Goal: Task Accomplishment & Management: Manage account settings

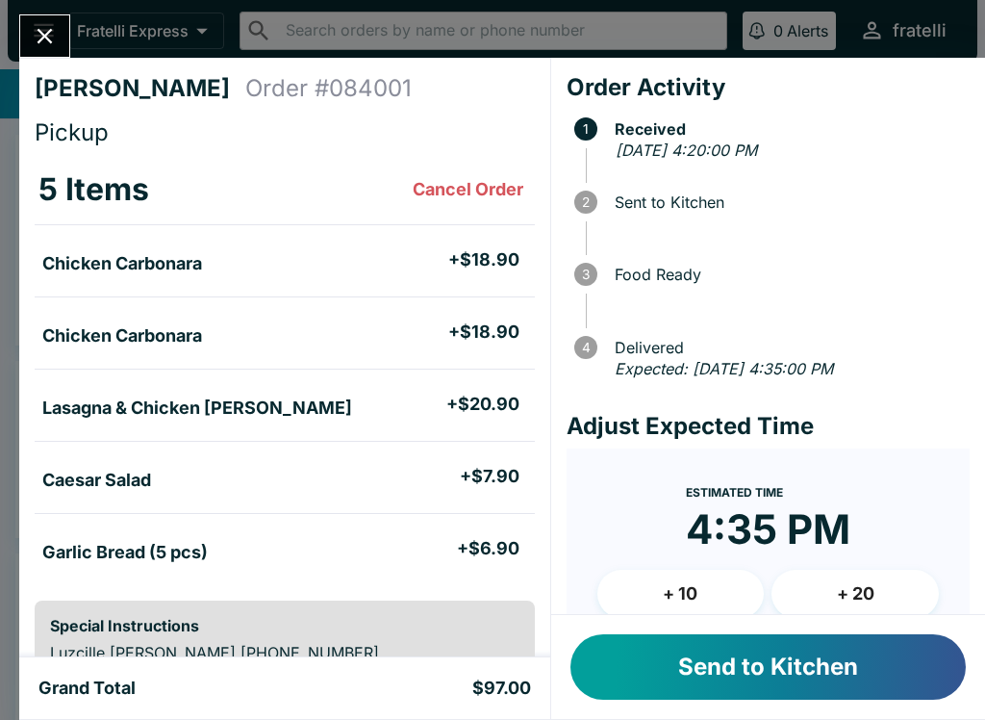
click at [734, 661] on button "Send to Kitchen" at bounding box center [767, 666] width 395 height 65
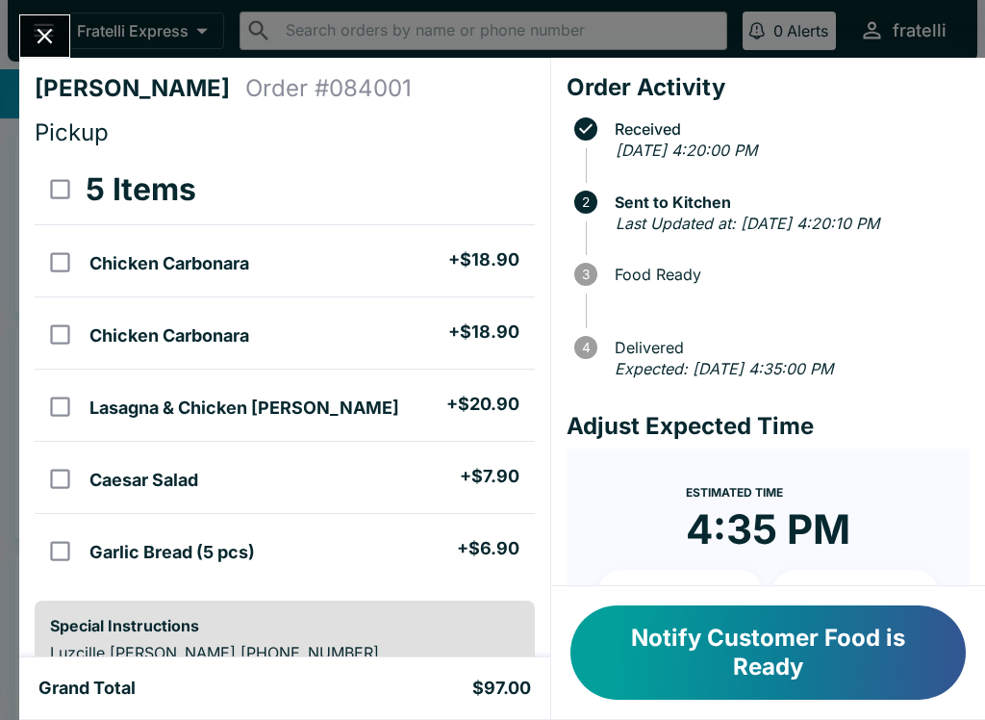
scroll to position [-8, 0]
click at [43, 35] on icon "Close" at bounding box center [45, 36] width 15 height 15
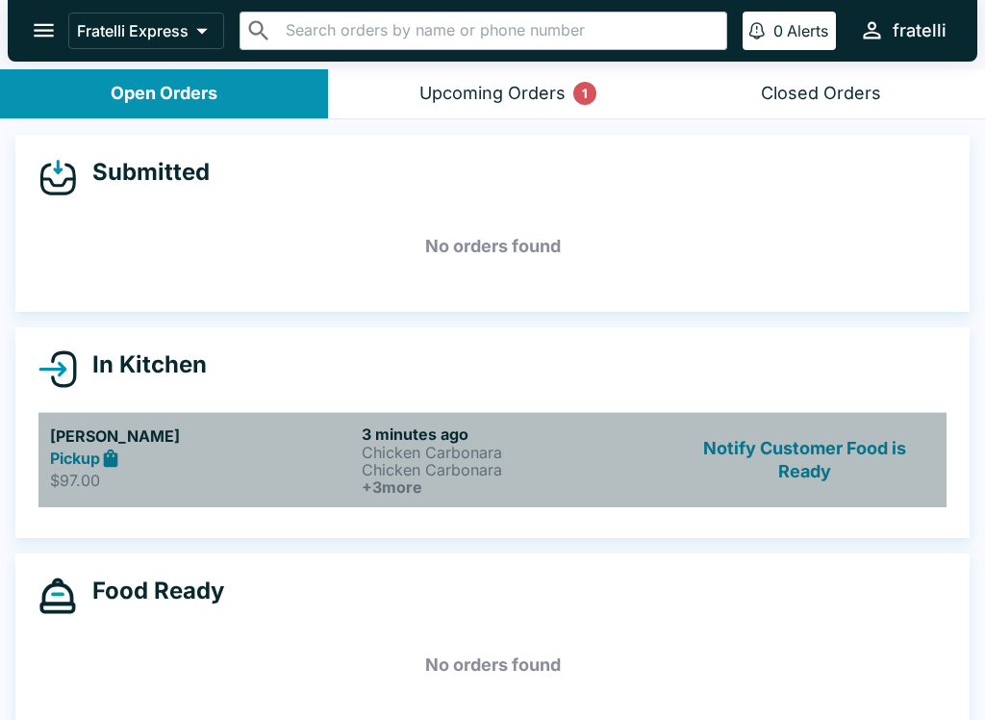
click at [226, 472] on p "$97.00" at bounding box center [202, 479] width 304 height 19
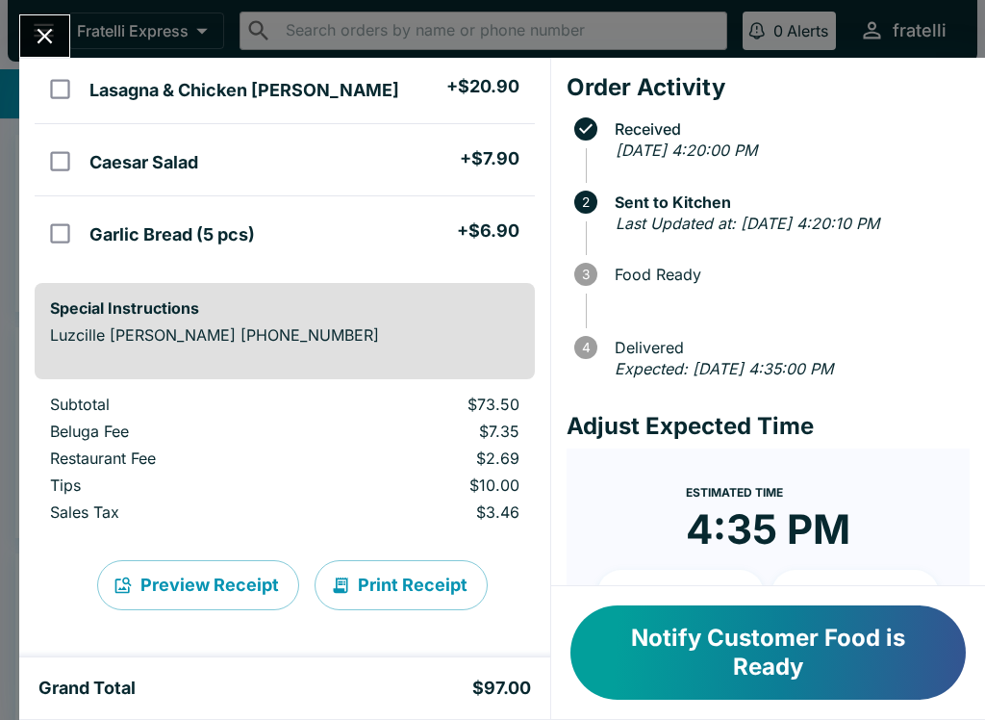
scroll to position [317, 0]
click at [229, 577] on button "Preview Receipt" at bounding box center [198, 585] width 202 height 50
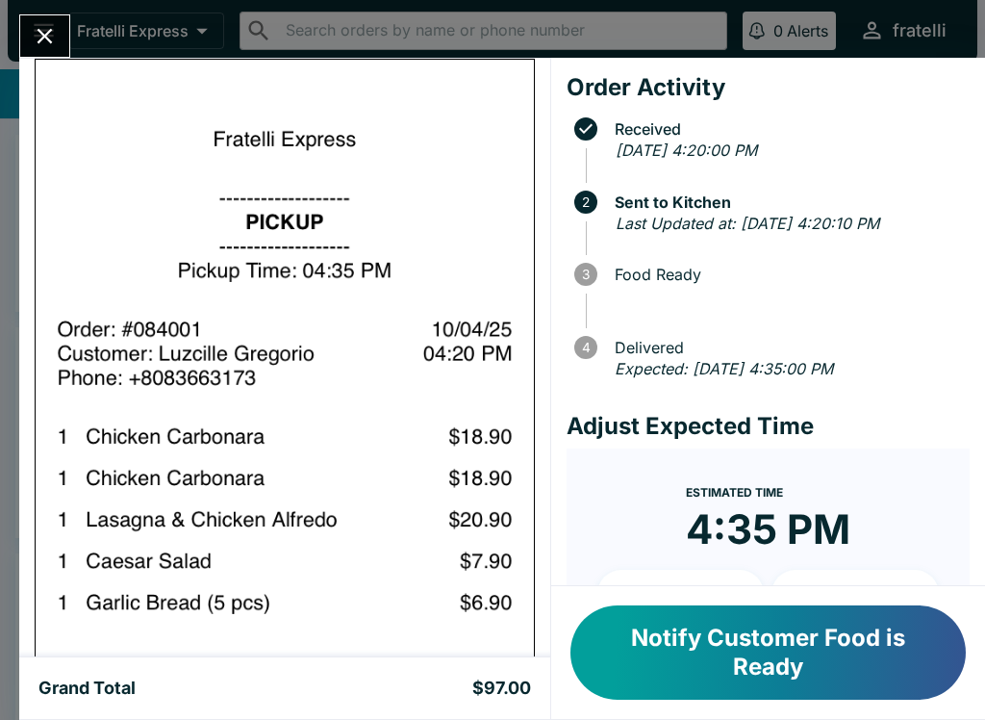
click at [43, 37] on icon "Close" at bounding box center [45, 36] width 15 height 15
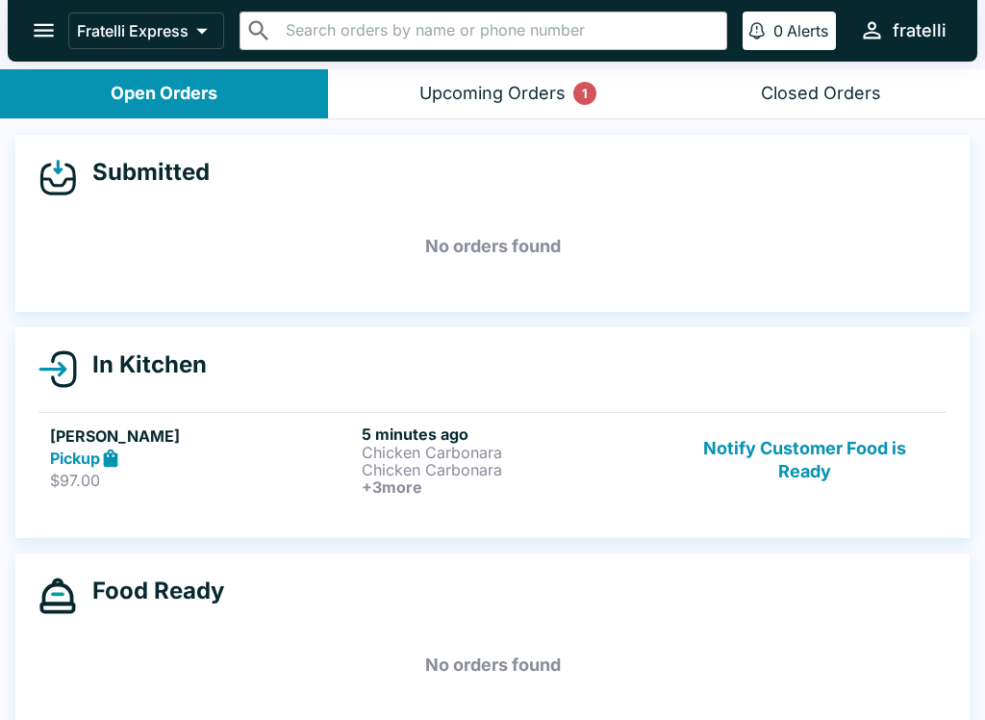
click at [76, 463] on strong "Pickup" at bounding box center [75, 457] width 50 height 19
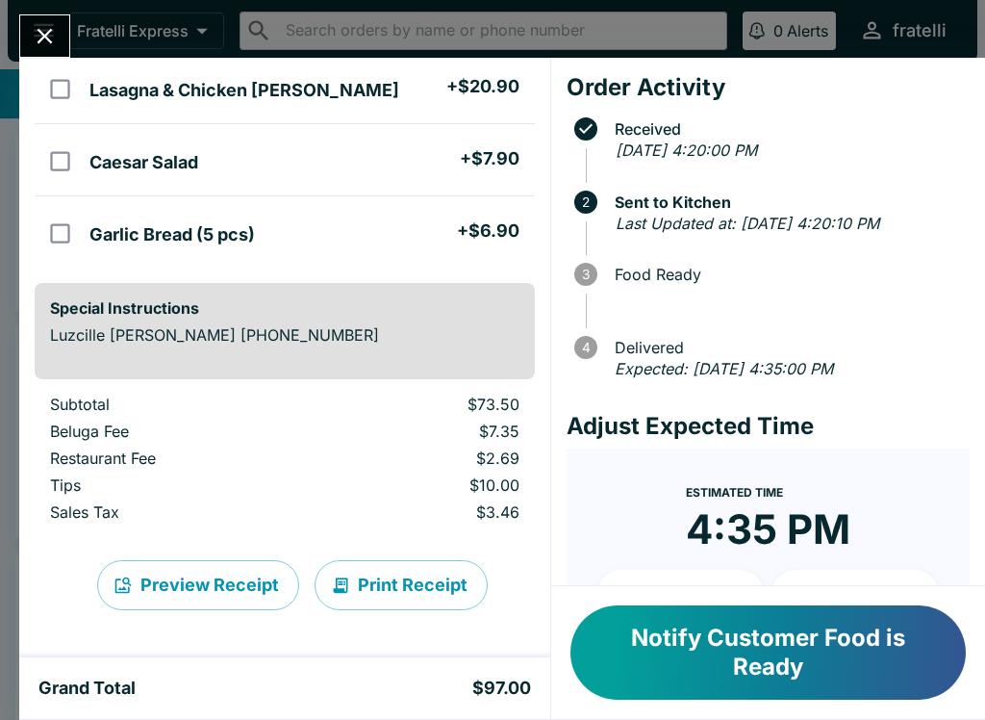
click at [223, 576] on button "Preview Receipt" at bounding box center [198, 585] width 202 height 50
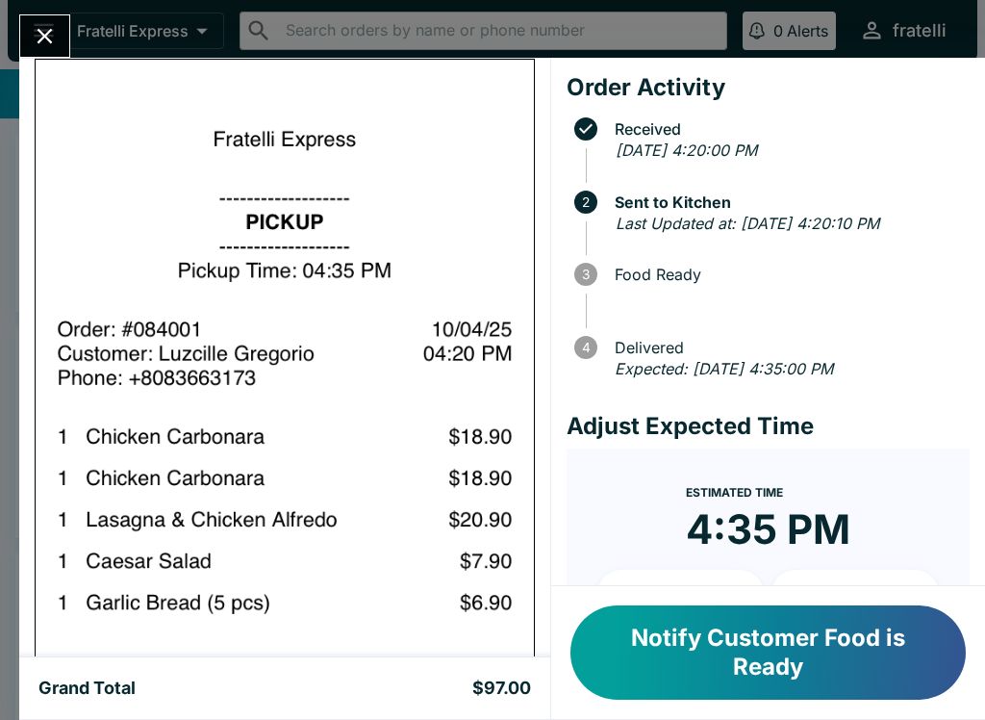
click at [26, 52] on div at bounding box center [44, 35] width 51 height 43
click at [38, 23] on icon "Close" at bounding box center [45, 36] width 26 height 26
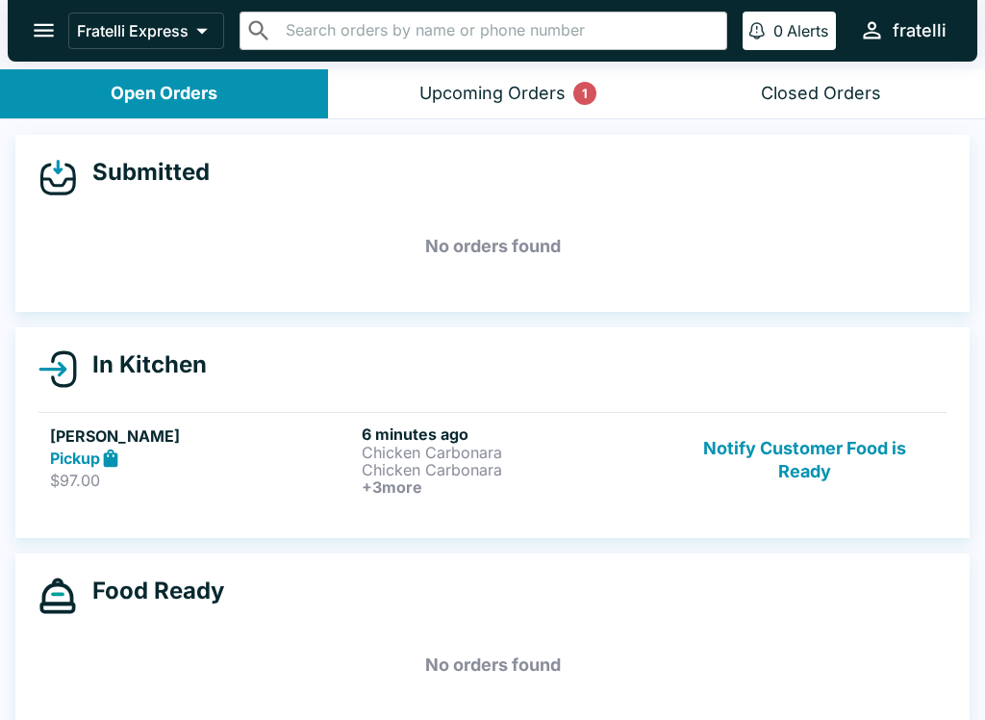
click at [33, 32] on icon "open drawer" at bounding box center [44, 30] width 26 height 26
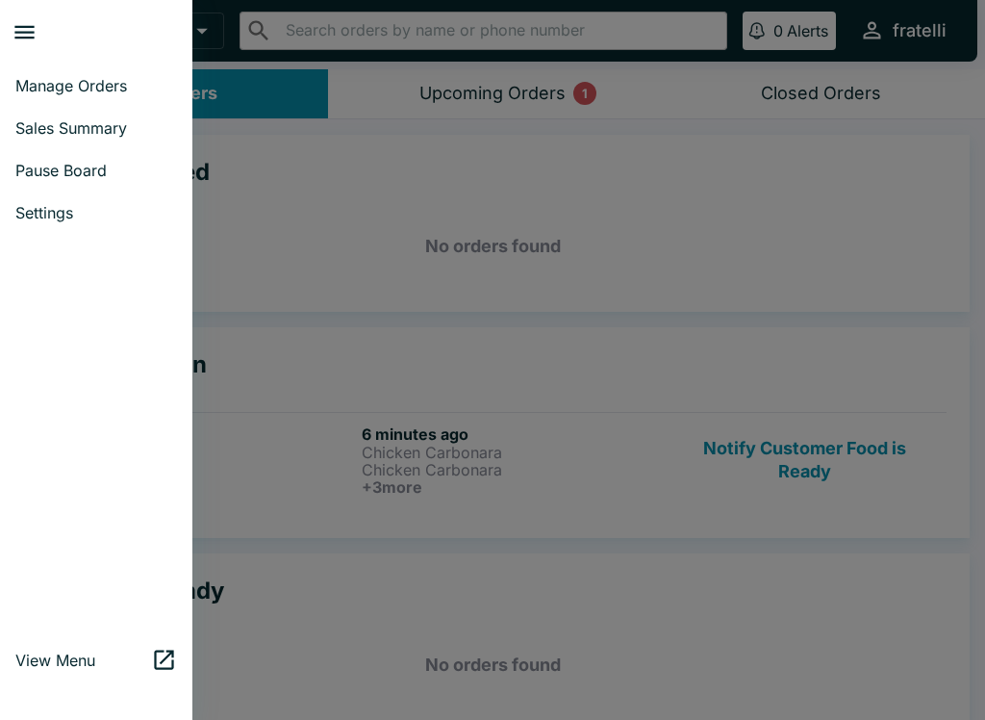
click at [38, 215] on span "Settings" at bounding box center [96, 212] width 162 height 19
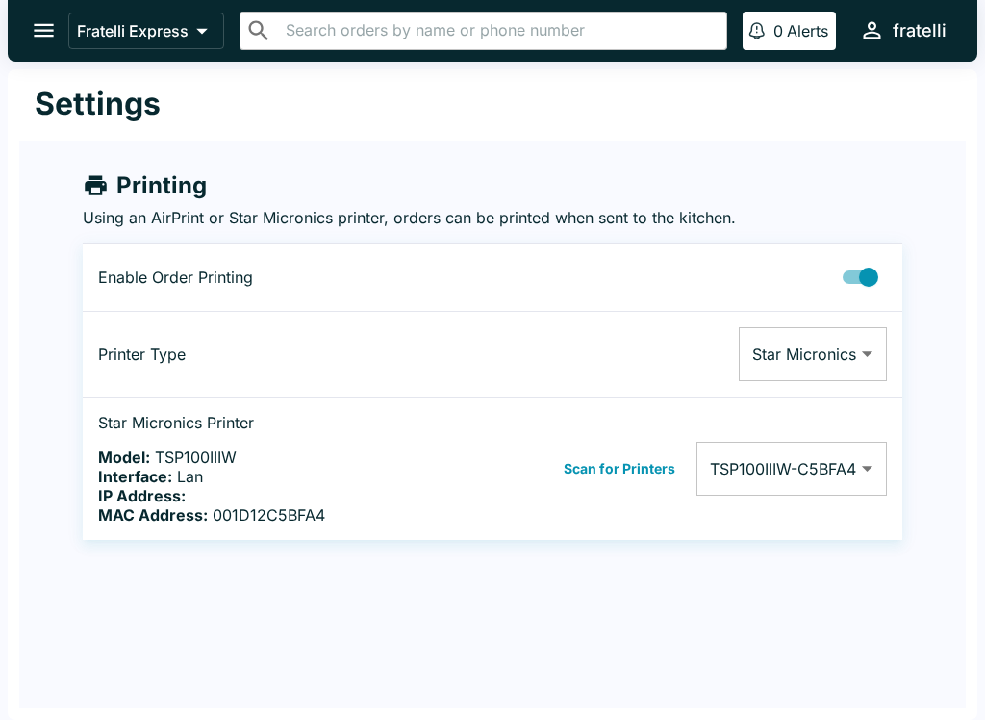
click at [863, 270] on input "Printing Enabled" at bounding box center [869, 277] width 110 height 37
click at [856, 271] on input "Printing Enabled" at bounding box center [850, 277] width 110 height 37
checkbox input "true"
click at [865, 351] on body "Fratelli Express ​ ​ 0 Alerts fratelli Settings Printing Using an AirPrint or S…" at bounding box center [492, 360] width 985 height 720
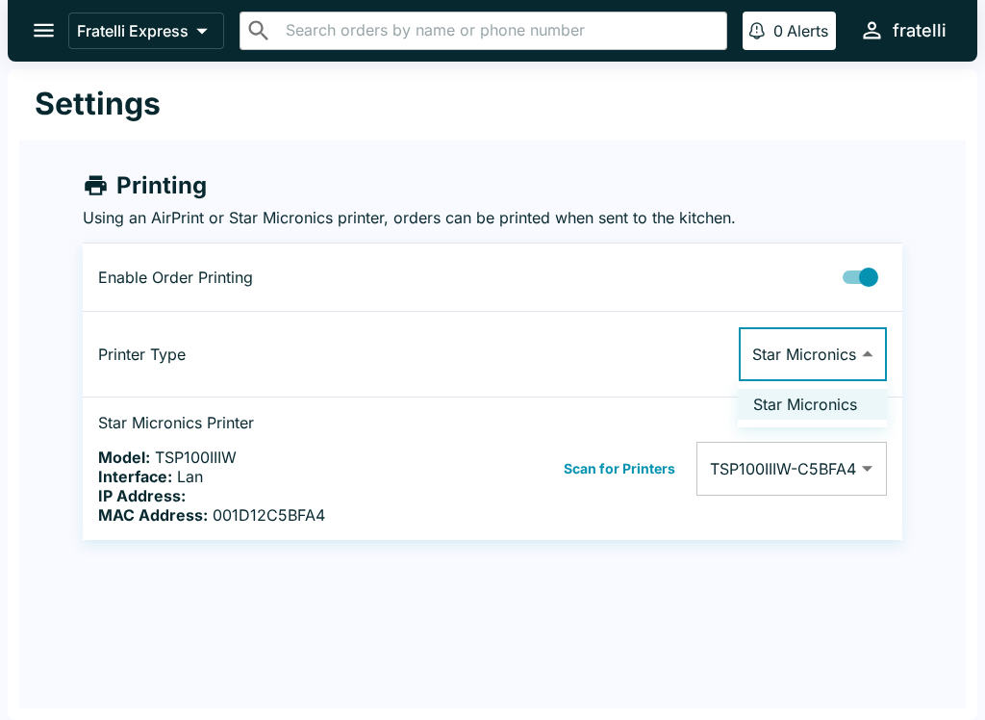
click at [946, 386] on div at bounding box center [492, 360] width 985 height 720
click at [860, 468] on body "Fratelli Express ​ ​ 0 Alerts fratelli Settings Printing Using an AirPrint or S…" at bounding box center [492, 360] width 985 height 720
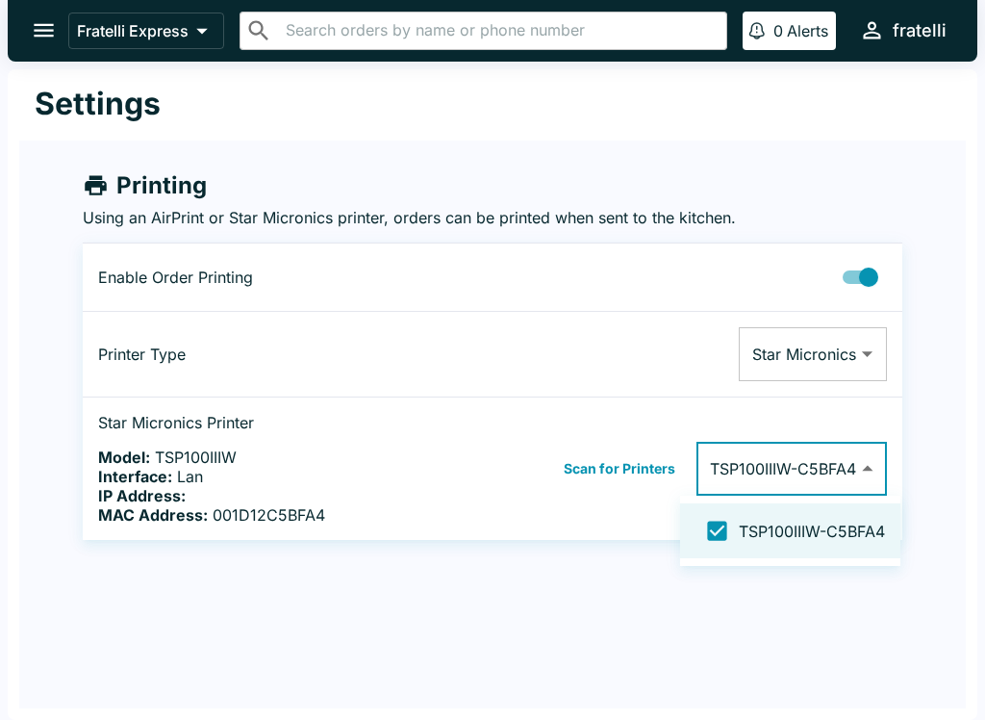
click at [819, 532] on span "TSP100IIIW-C5BFA4" at bounding box center [812, 530] width 146 height 19
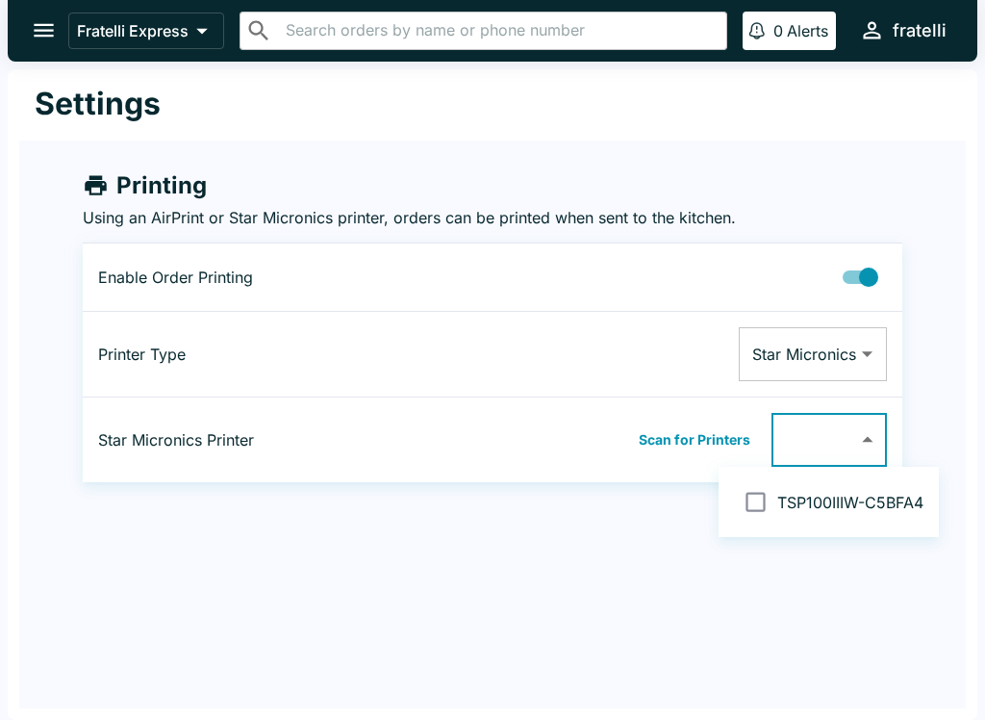
click at [752, 492] on input "checkbox" at bounding box center [755, 501] width 43 height 43
checkbox input "false"
type input "001D12C5BFA4"
checkbox input "true"
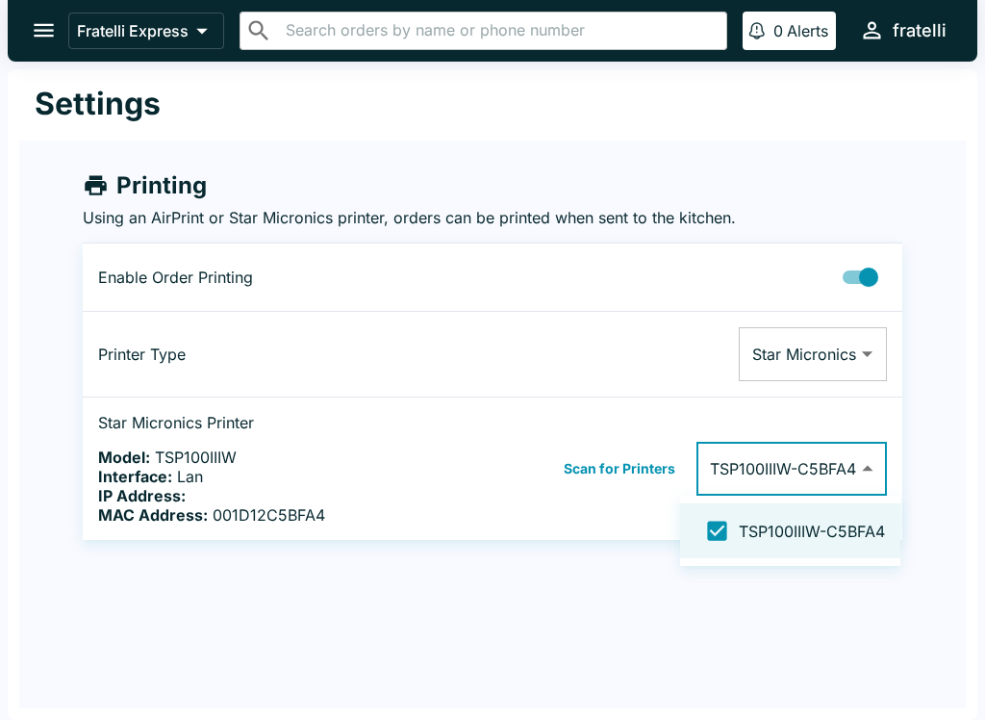
click at [948, 358] on div at bounding box center [492, 360] width 985 height 720
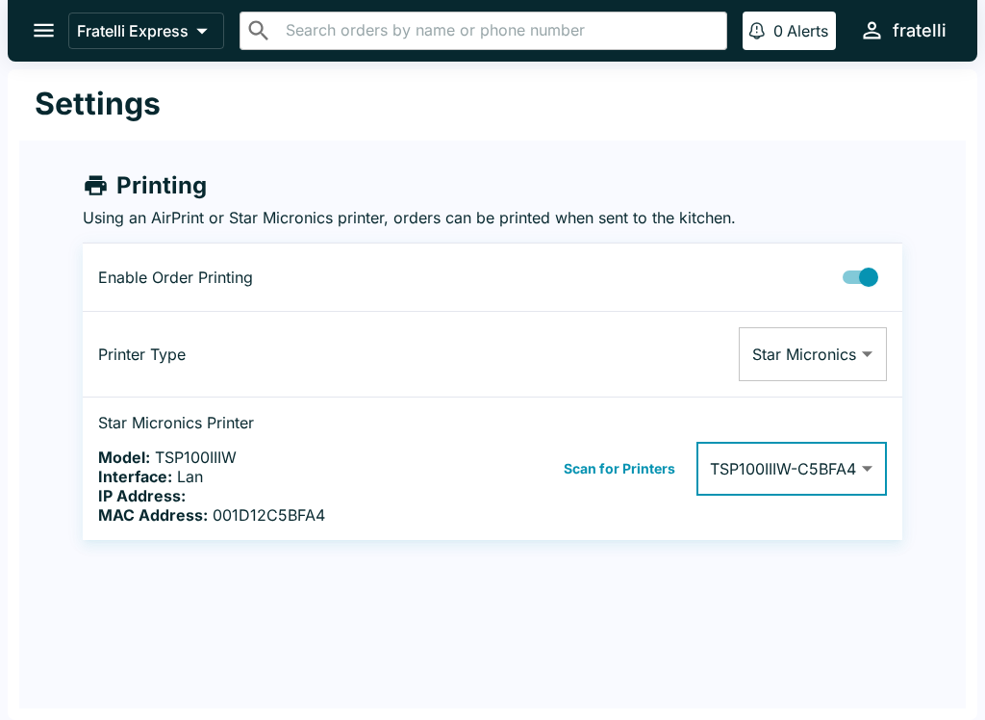
click at [53, 35] on icon "open drawer" at bounding box center [44, 30] width 26 height 26
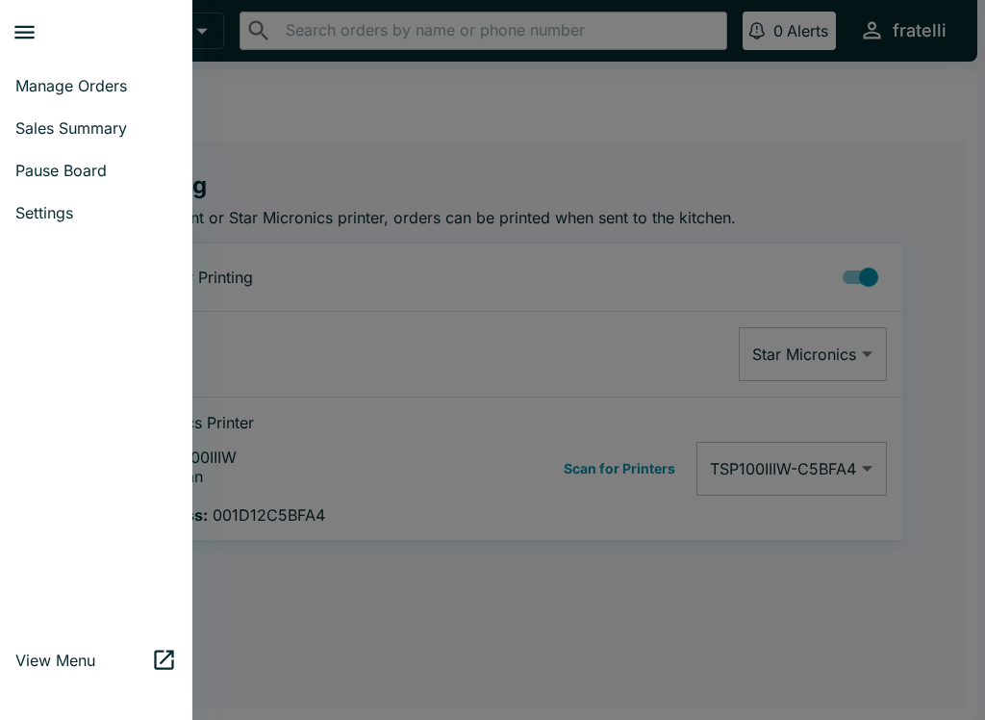
click at [53, 130] on span "Sales Summary" at bounding box center [96, 127] width 162 height 19
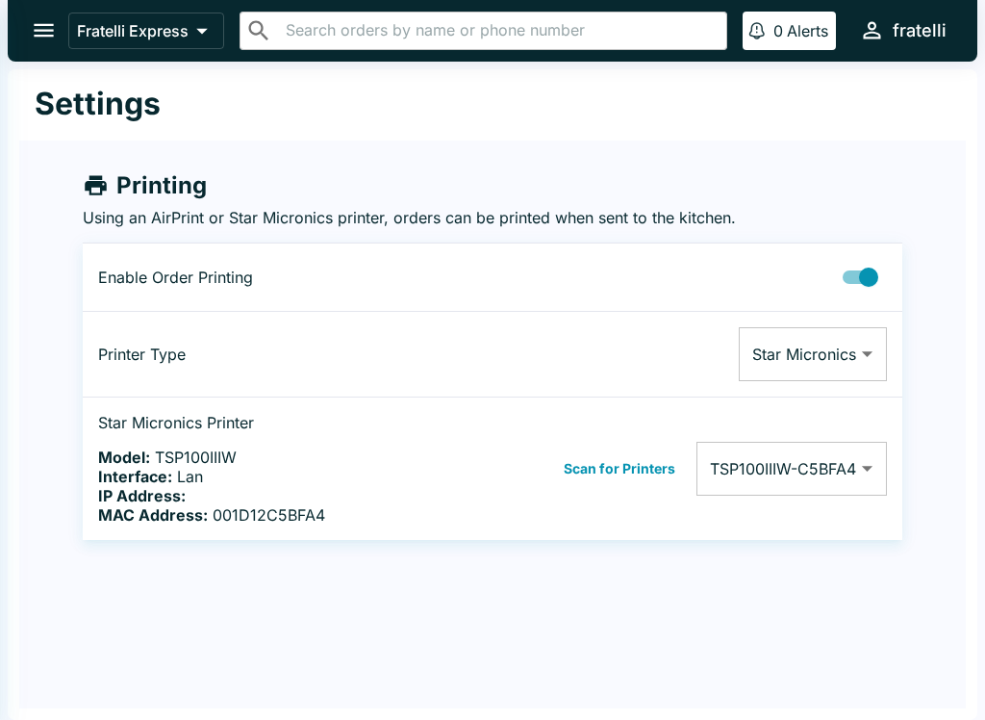
select select "03:00"
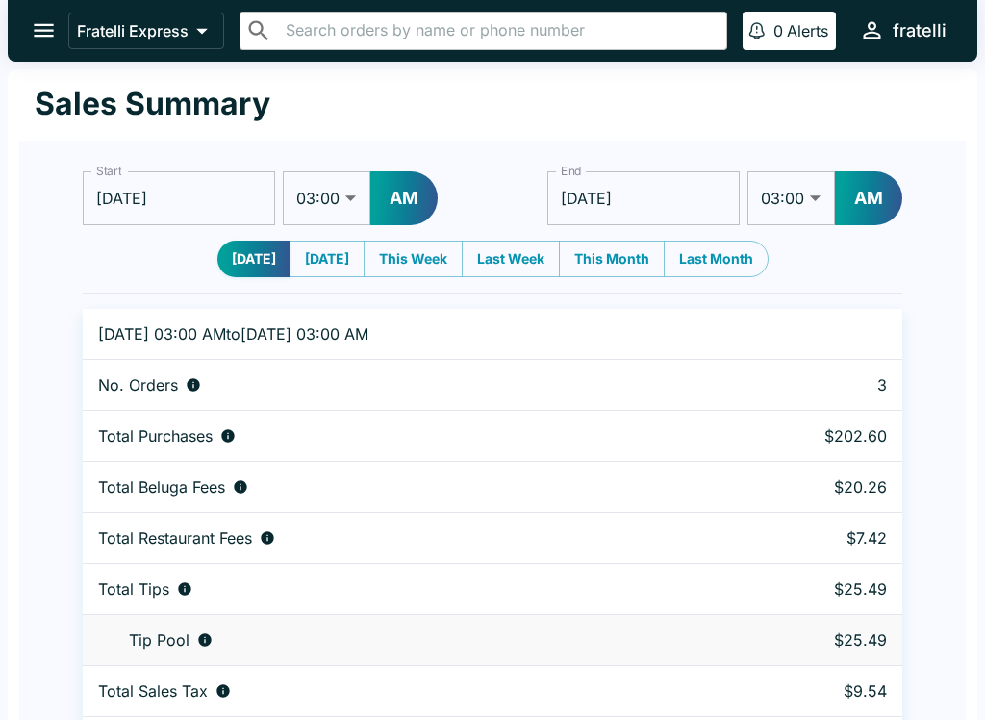
click at [44, 31] on icon "open drawer" at bounding box center [44, 30] width 20 height 13
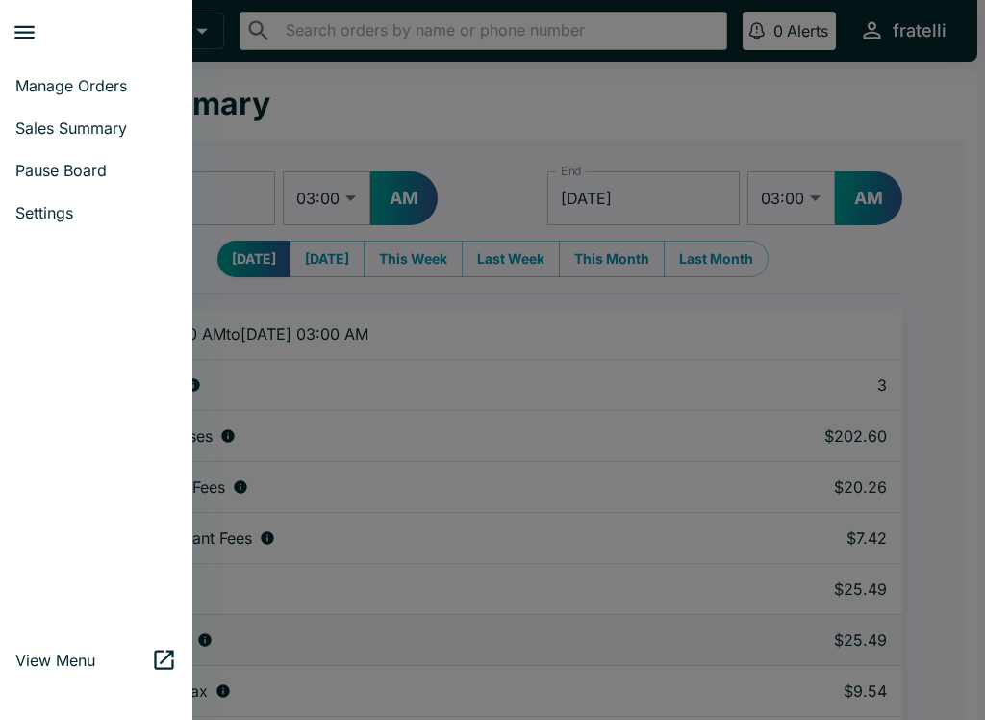
click at [48, 87] on span "Manage Orders" at bounding box center [96, 85] width 162 height 19
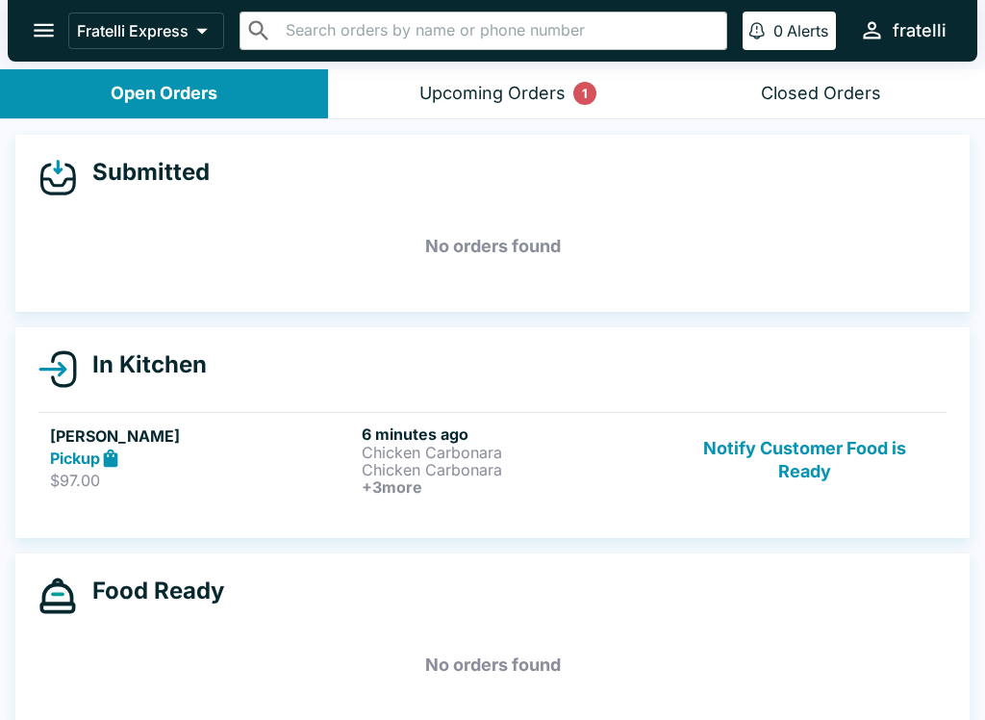
click at [519, 88] on div "Upcoming Orders 1" at bounding box center [492, 94] width 146 height 22
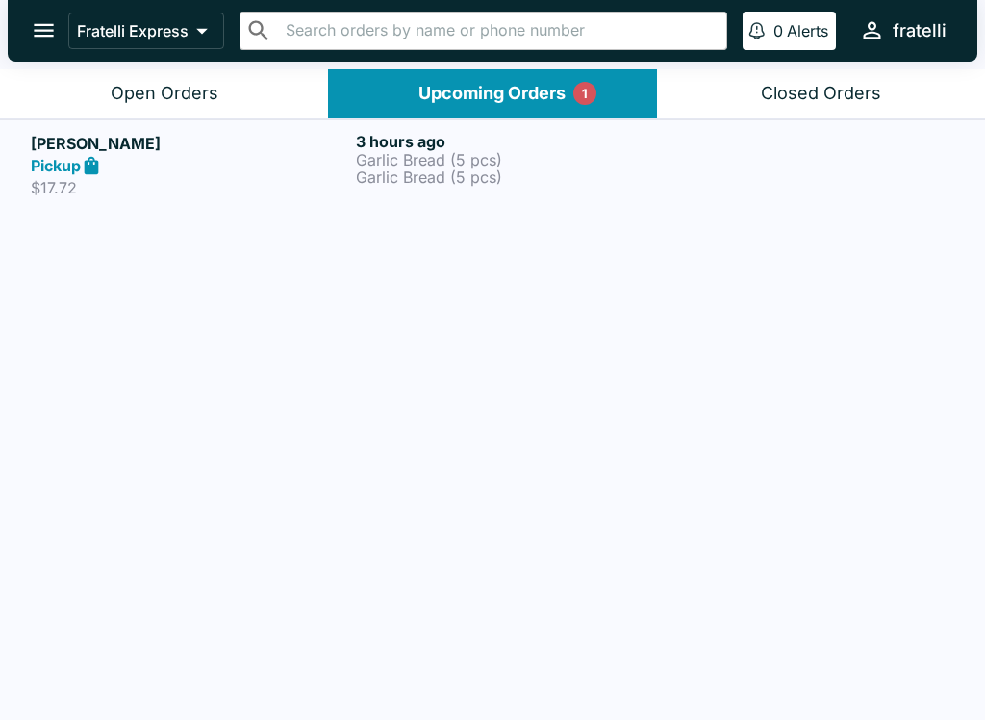
click at [254, 178] on p "$17.72" at bounding box center [189, 187] width 317 height 19
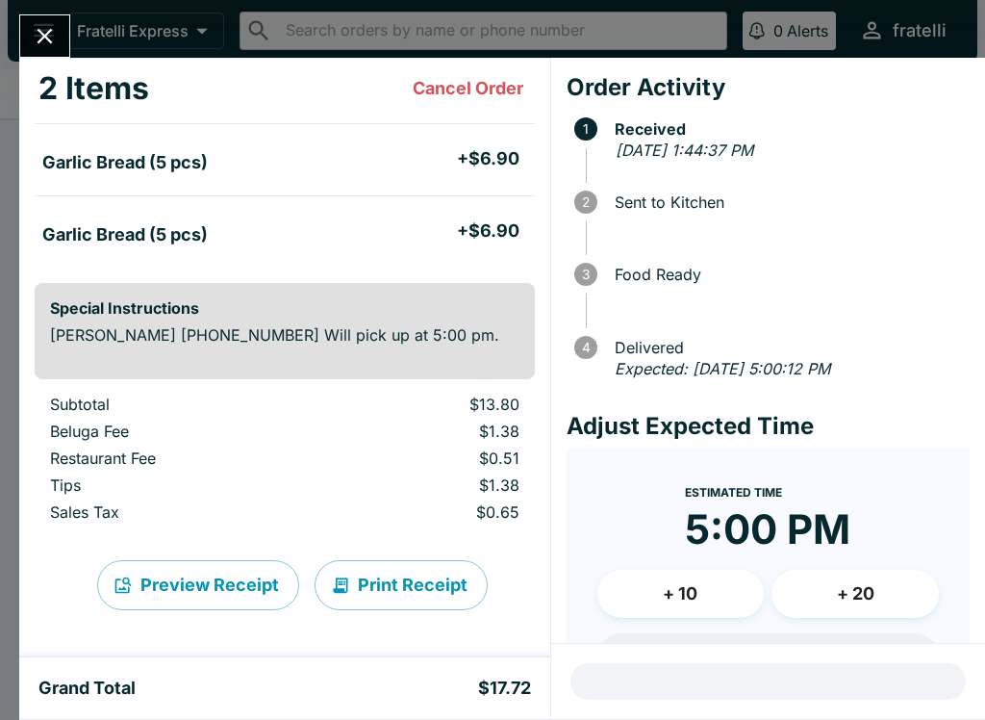
scroll to position [101, 0]
click at [233, 588] on button "Preview Receipt" at bounding box center [198, 585] width 202 height 50
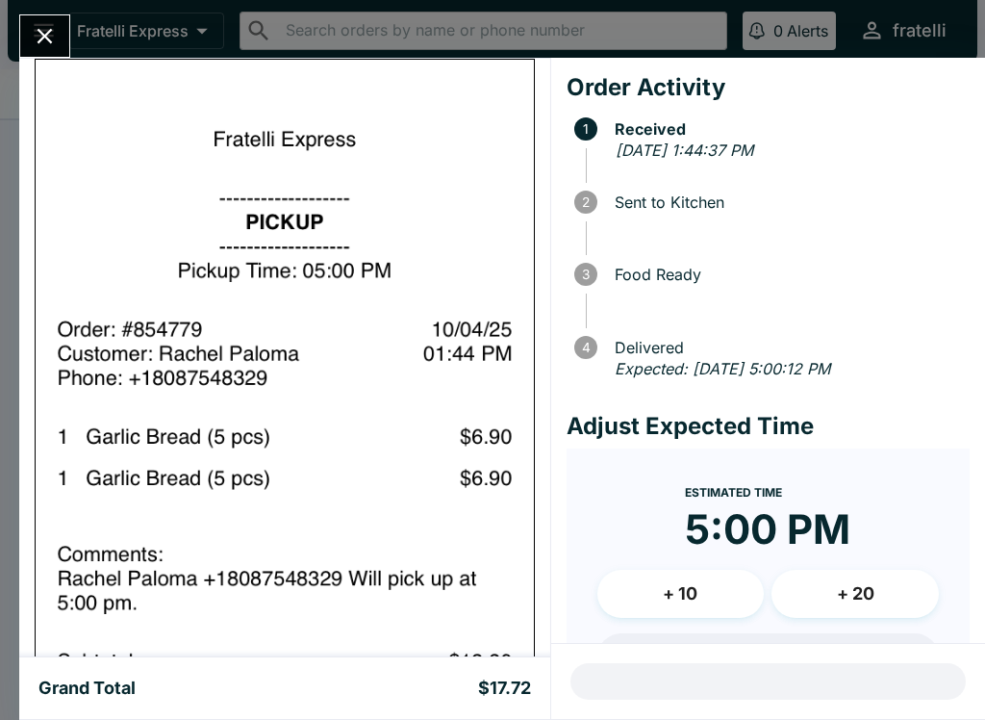
click at [50, 23] on icon "Close" at bounding box center [45, 36] width 26 height 26
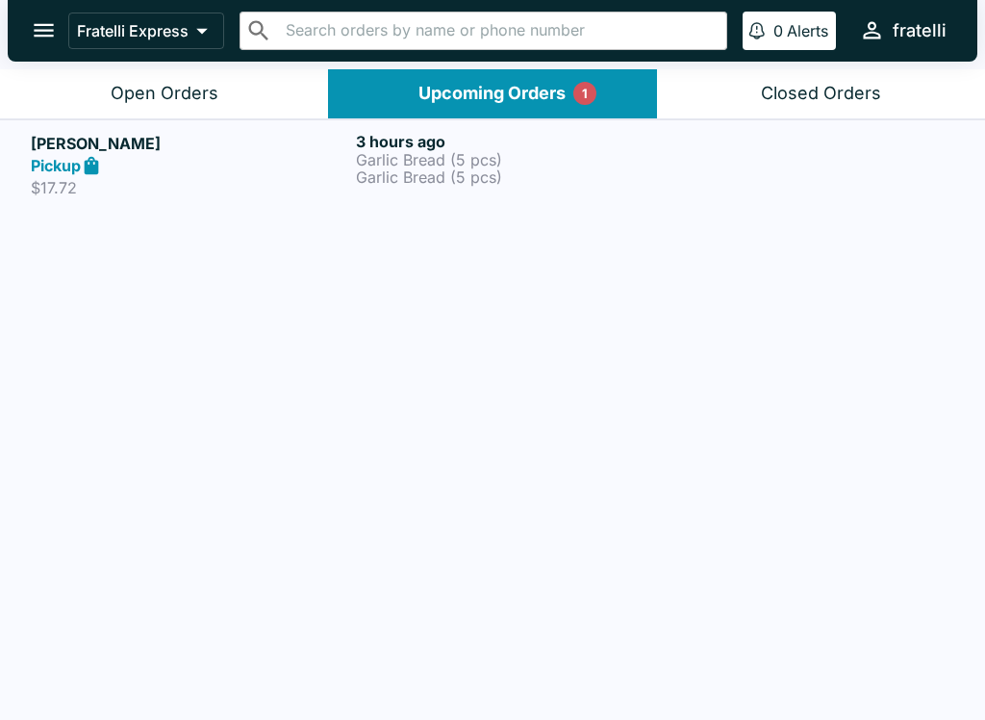
click at [50, 31] on icon "open drawer" at bounding box center [44, 30] width 20 height 13
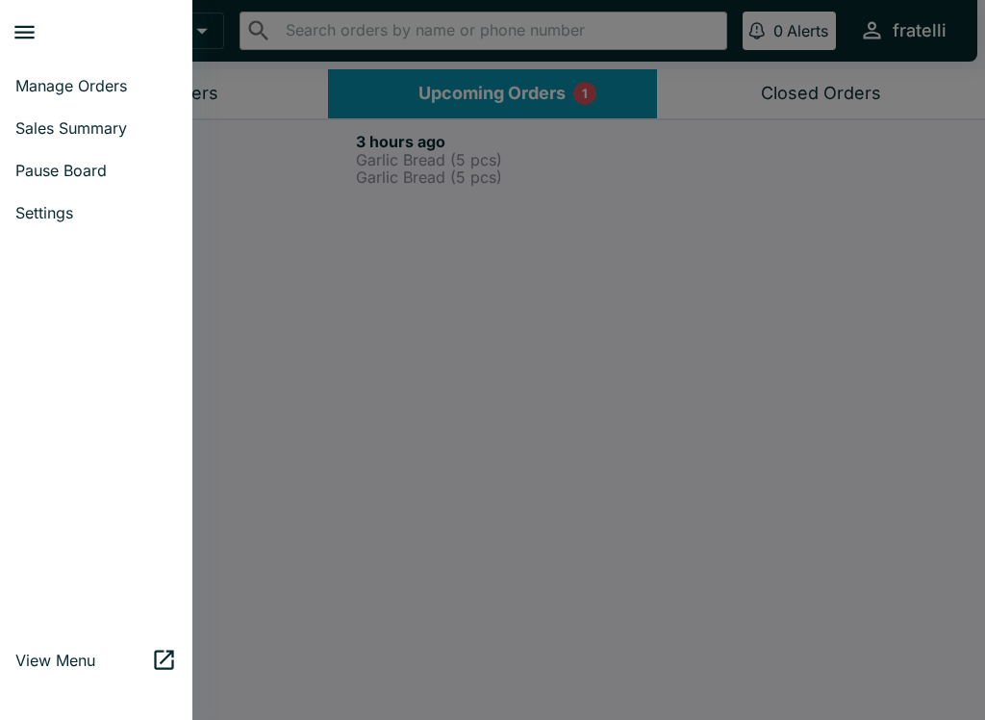
click at [45, 78] on span "Manage Orders" at bounding box center [96, 85] width 162 height 19
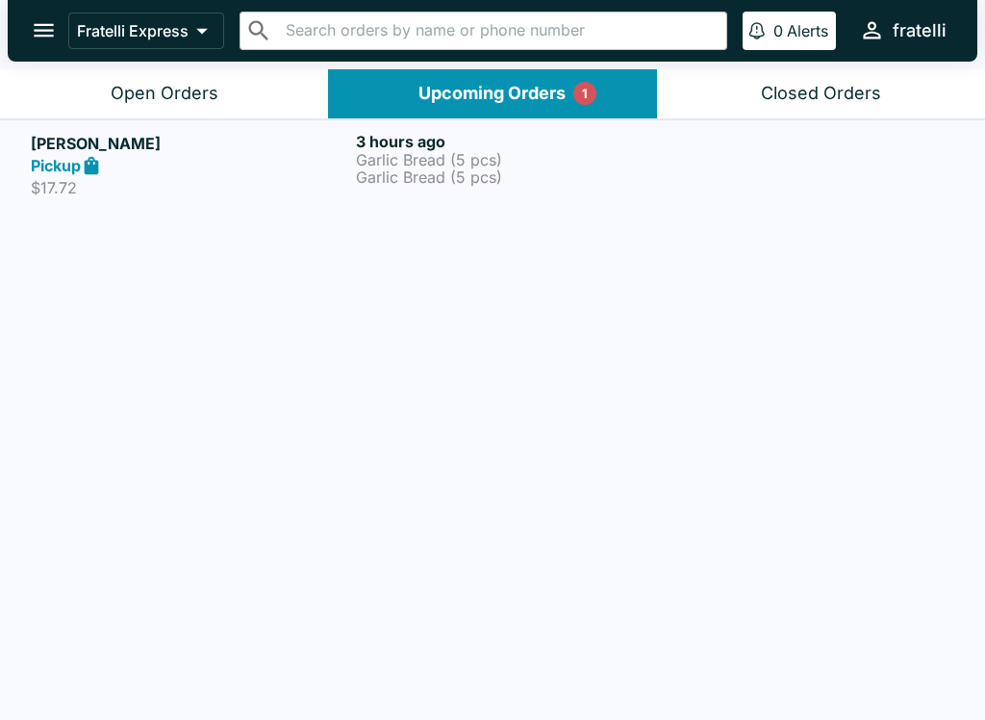
click at [45, 35] on icon "open drawer" at bounding box center [44, 30] width 26 height 26
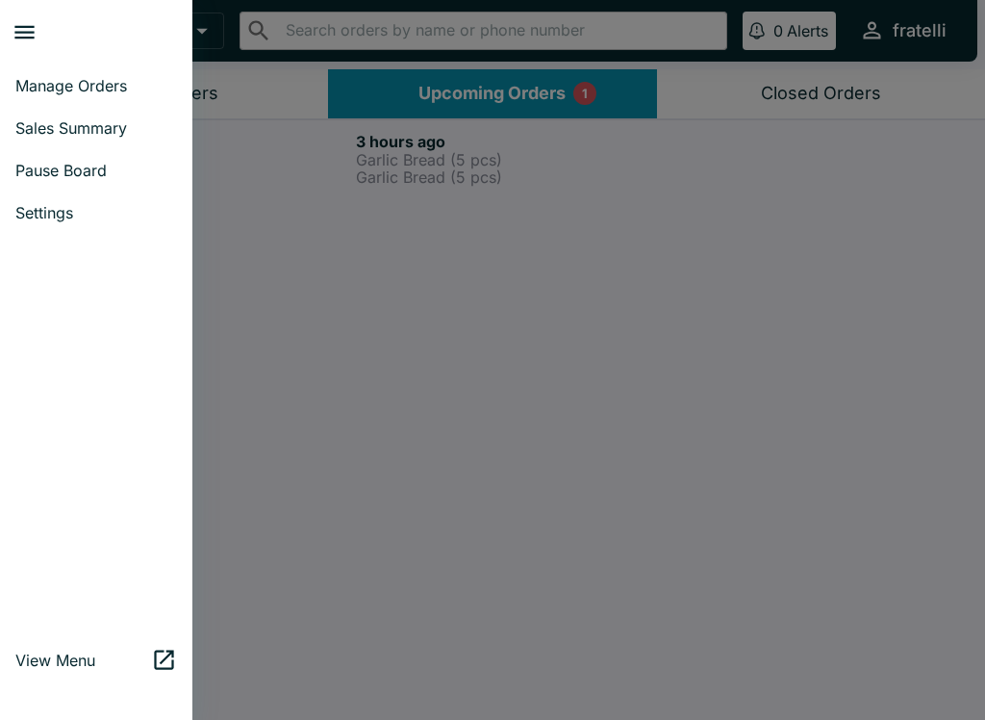
click at [39, 78] on span "Manage Orders" at bounding box center [96, 85] width 162 height 19
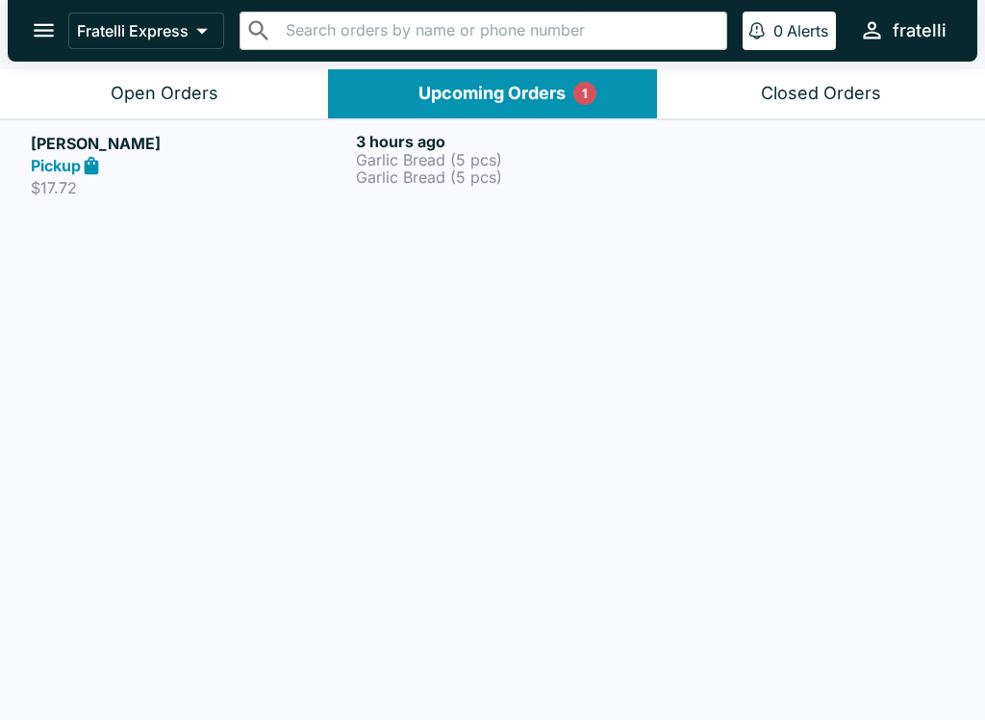
click at [42, 34] on icon "open drawer" at bounding box center [44, 30] width 26 height 26
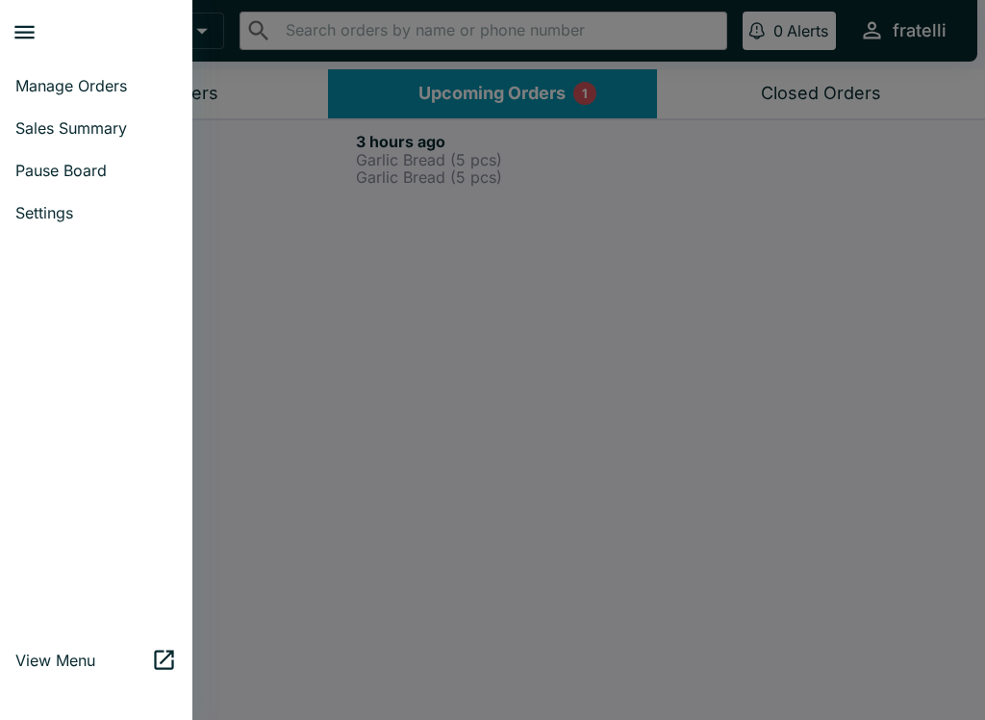
click at [38, 86] on span "Manage Orders" at bounding box center [96, 85] width 162 height 19
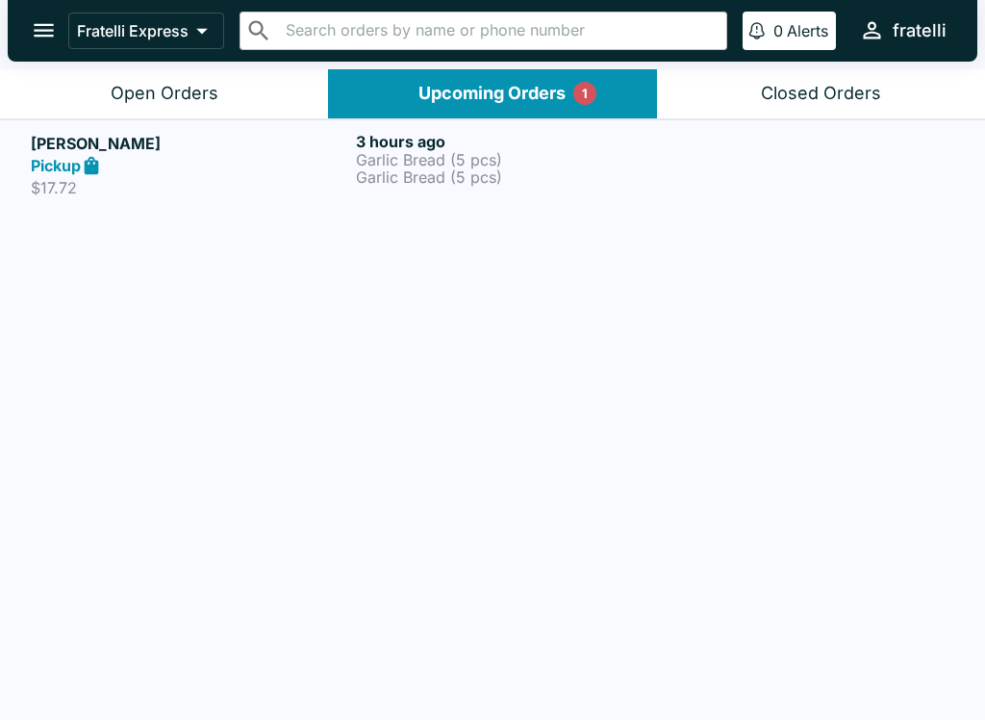
click at [104, 100] on button "Open Orders" at bounding box center [164, 93] width 328 height 49
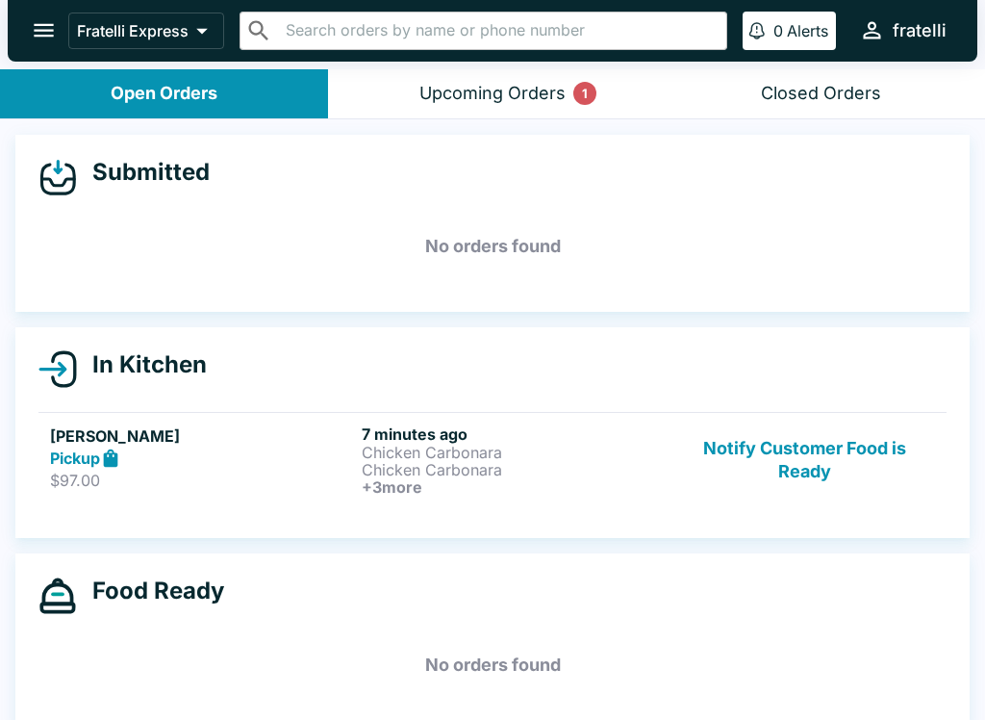
click at [204, 493] on div "Luzcille Gregorio Pickup $97.00" at bounding box center [202, 459] width 304 height 71
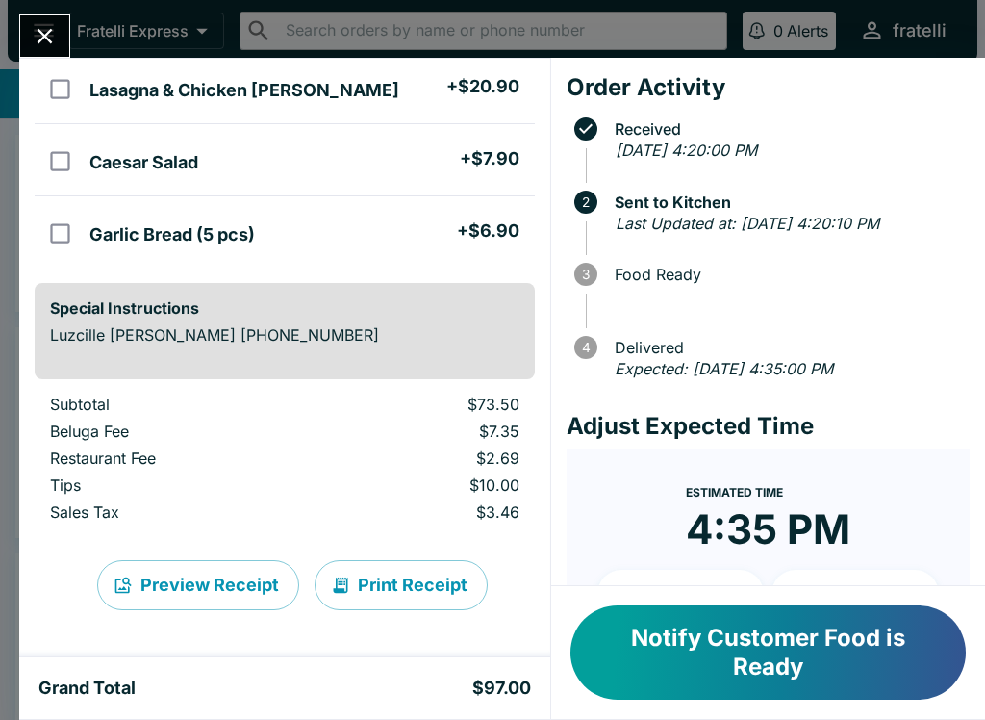
scroll to position [317, 0]
click at [37, 31] on icon "Close" at bounding box center [45, 36] width 26 height 26
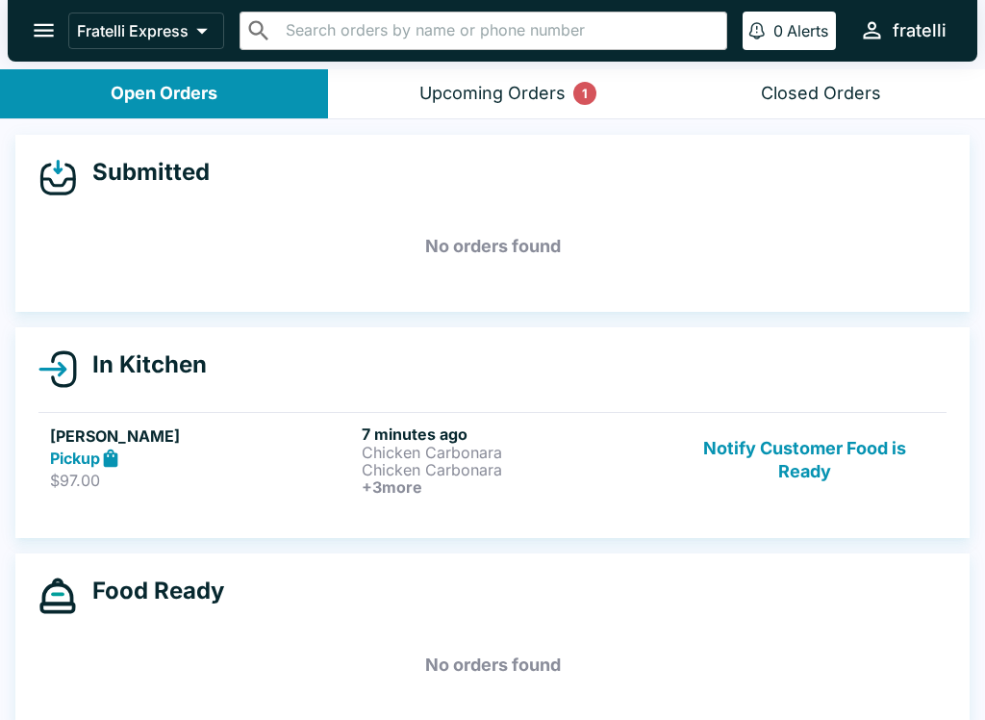
click at [28, 21] on button "open drawer" at bounding box center [43, 30] width 49 height 49
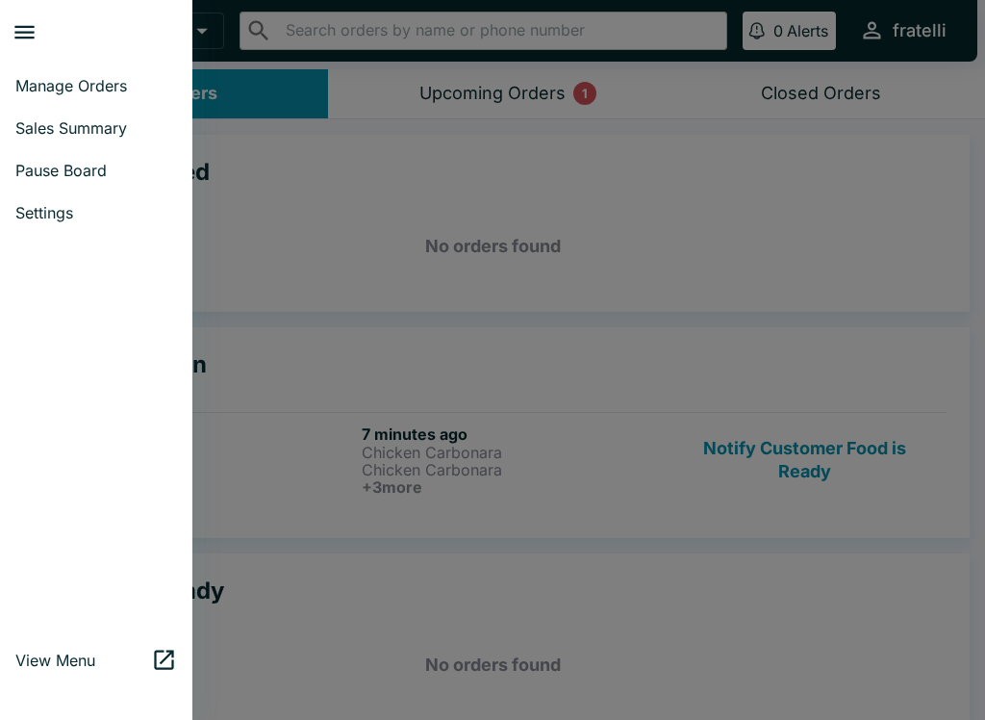
click at [56, 204] on span "Settings" at bounding box center [96, 212] width 162 height 19
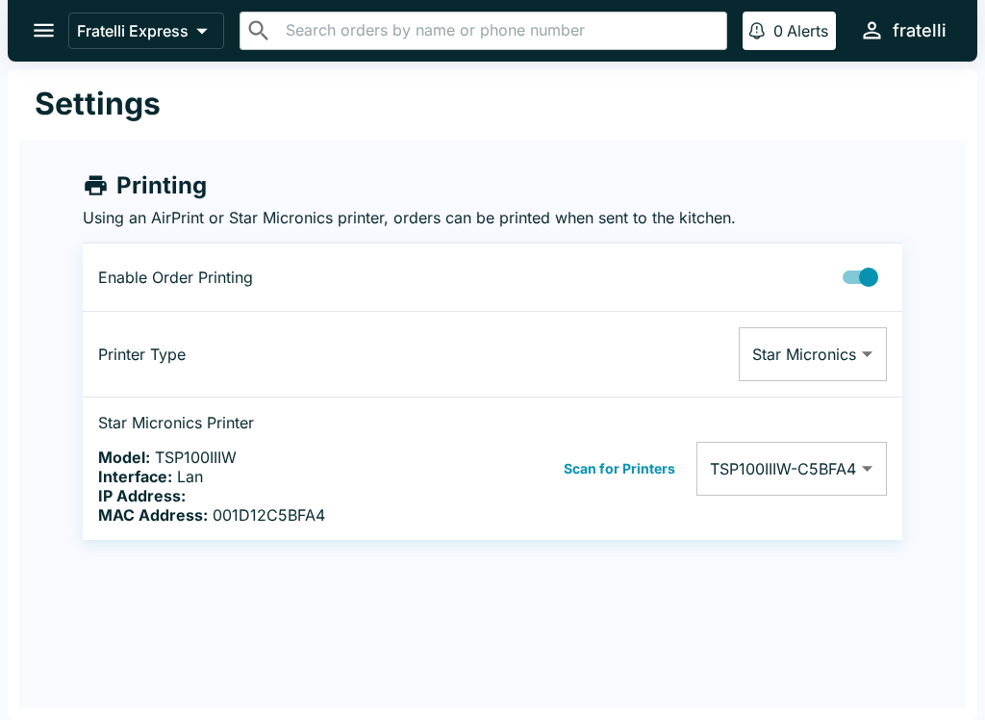
click at [146, 198] on h4 "Printing" at bounding box center [161, 185] width 90 height 29
click at [113, 586] on div "Settings Printing Using an AirPrint or Star Micronics printer, orders can be pr…" at bounding box center [493, 394] width 970 height 650
click at [623, 464] on button "Scan for Printers" at bounding box center [619, 468] width 123 height 29
click at [52, 27] on icon "open drawer" at bounding box center [44, 30] width 26 height 26
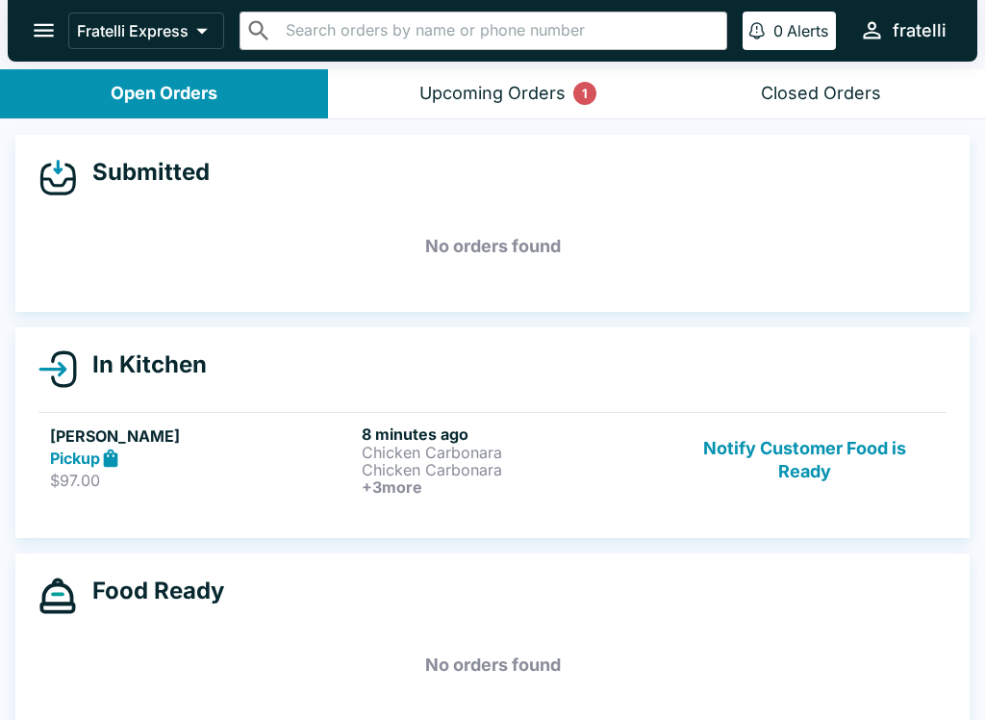
click at [139, 483] on p "$97.00" at bounding box center [202, 479] width 304 height 19
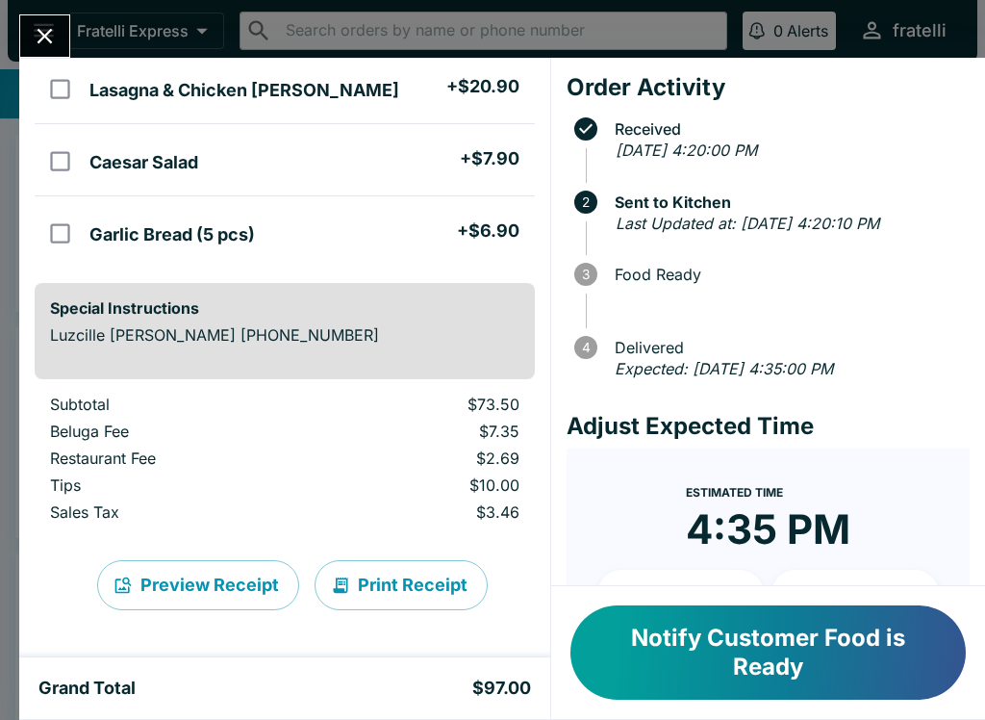
scroll to position [317, 0]
click at [408, 582] on button "Print Receipt" at bounding box center [401, 585] width 173 height 50
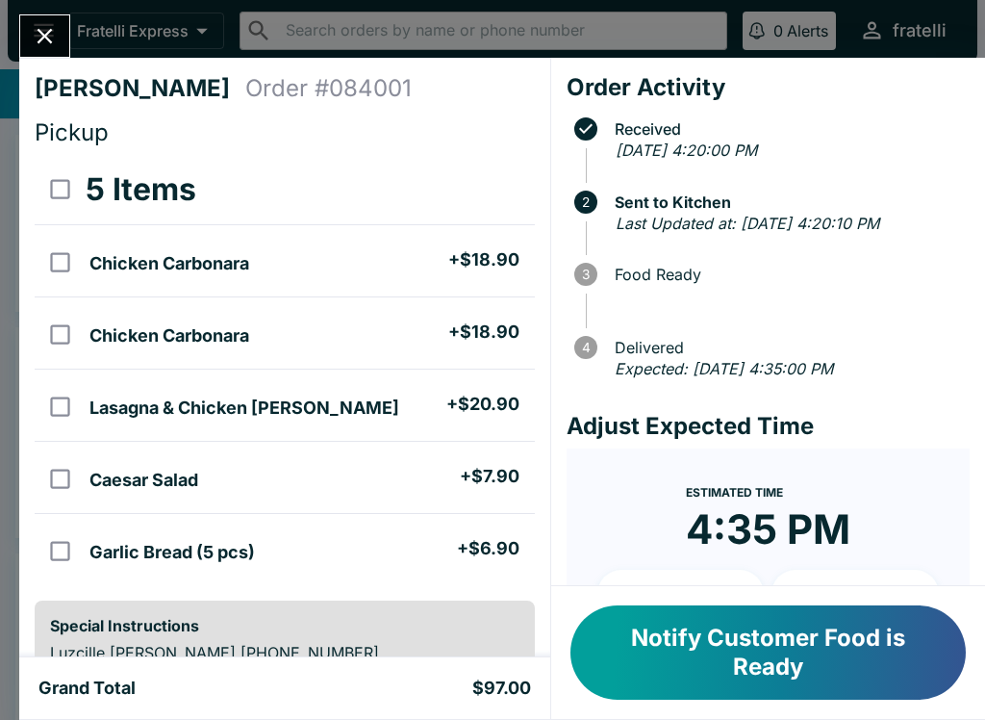
scroll to position [0, 0]
click at [730, 670] on button "Notify Customer Food is Ready" at bounding box center [767, 652] width 395 height 94
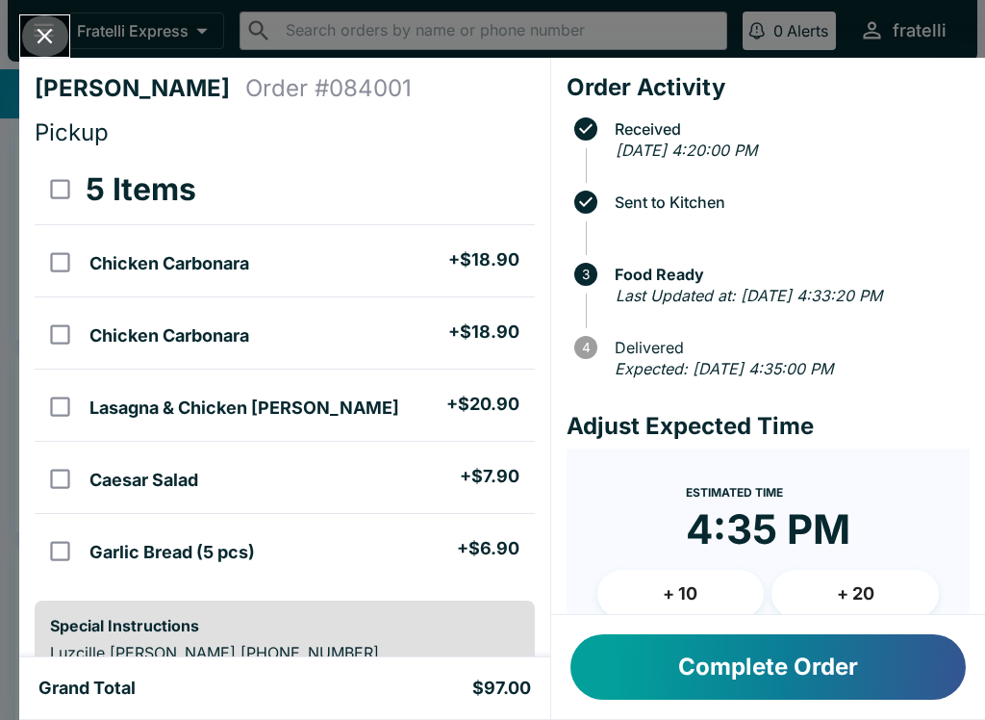
click at [55, 35] on icon "Close" at bounding box center [45, 36] width 26 height 26
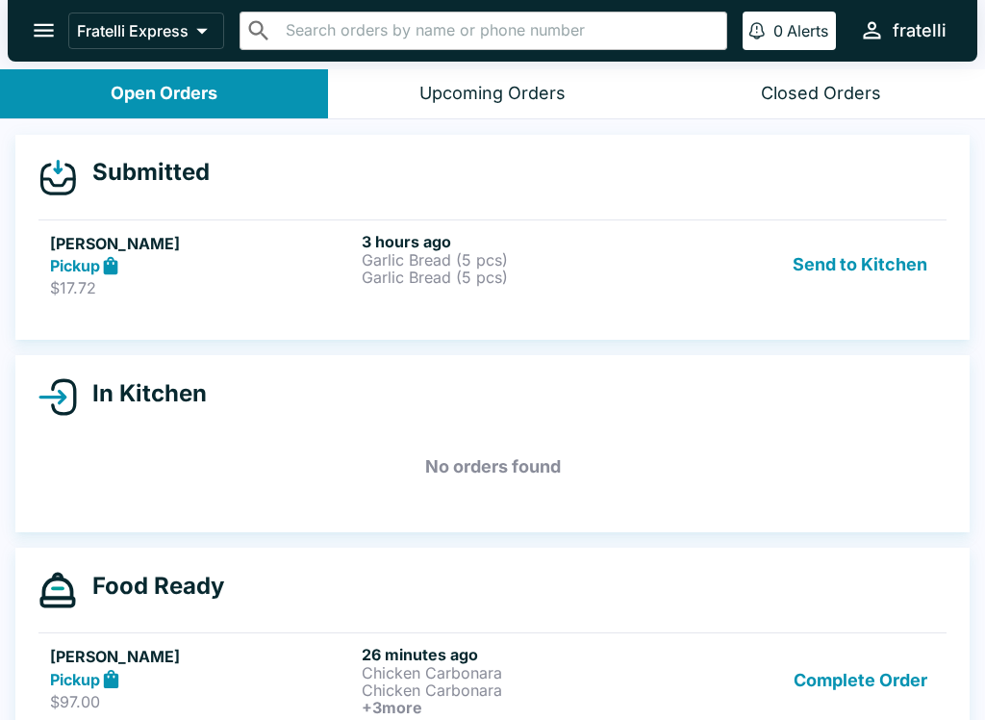
click at [238, 239] on h5 "[PERSON_NAME]" at bounding box center [202, 243] width 304 height 23
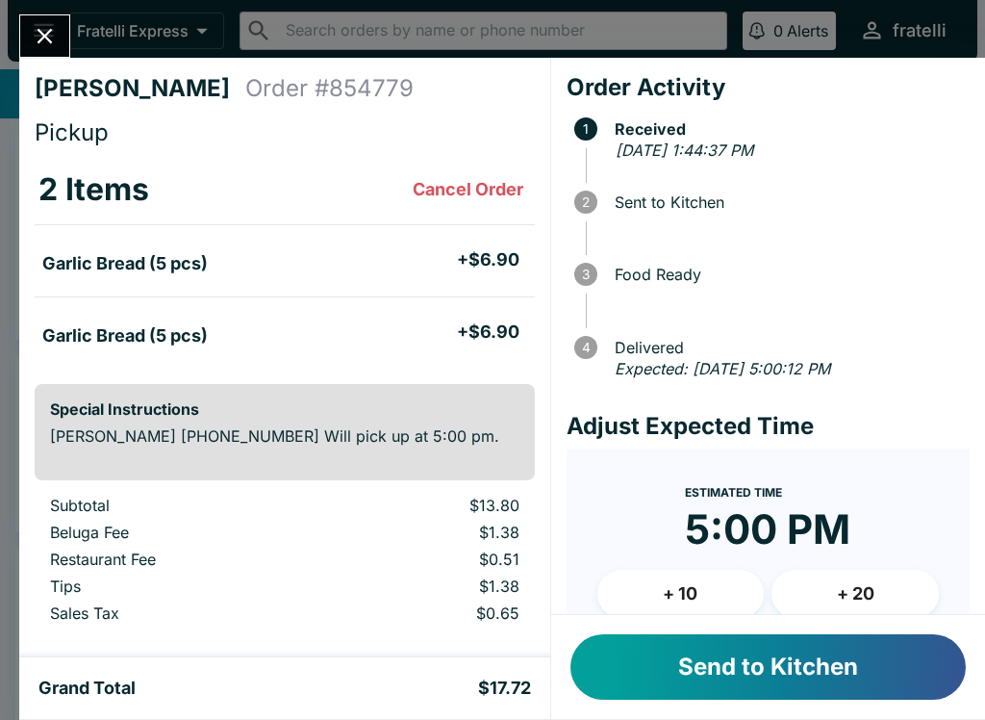
click at [721, 666] on button "Send to Kitchen" at bounding box center [767, 666] width 395 height 65
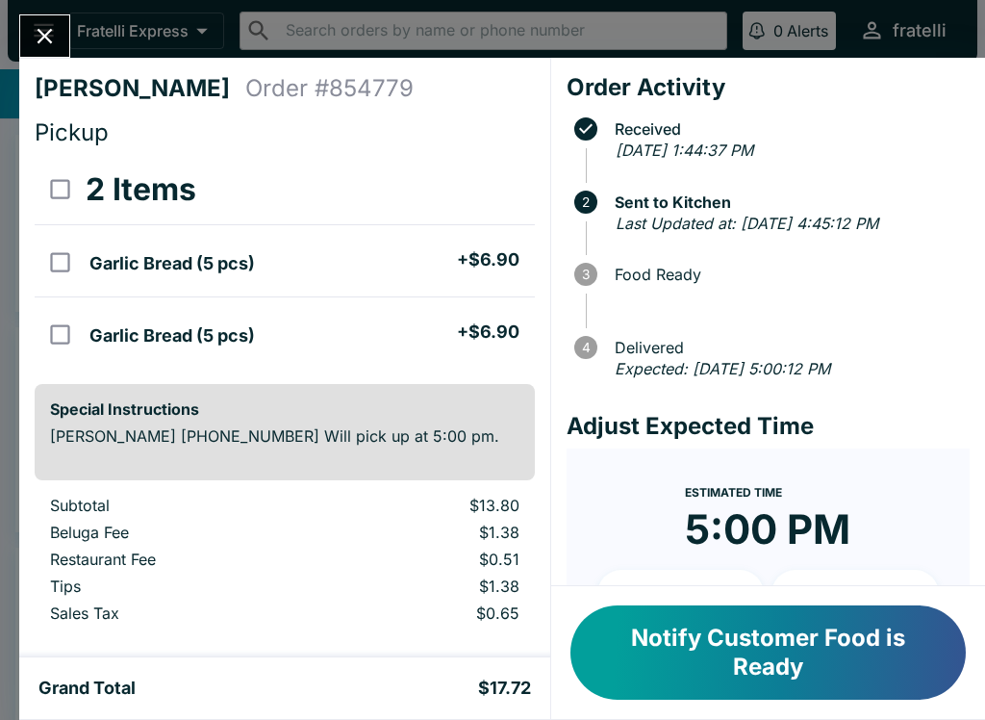
click at [48, 16] on button "Close" at bounding box center [44, 35] width 49 height 41
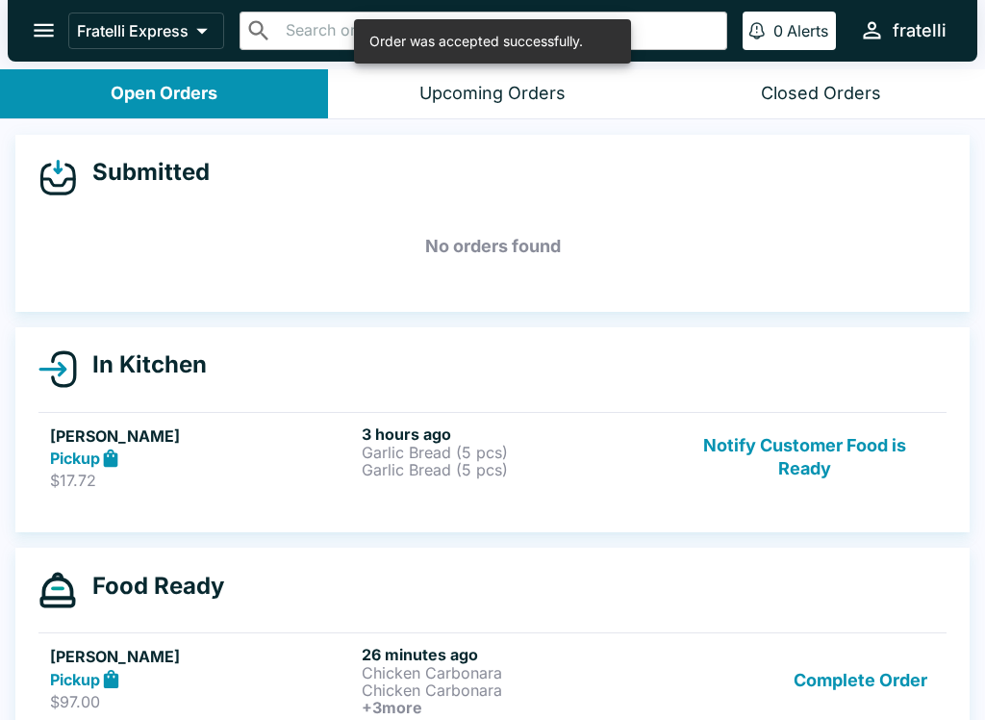
click at [287, 644] on h5 "[PERSON_NAME]" at bounding box center [202, 655] width 304 height 23
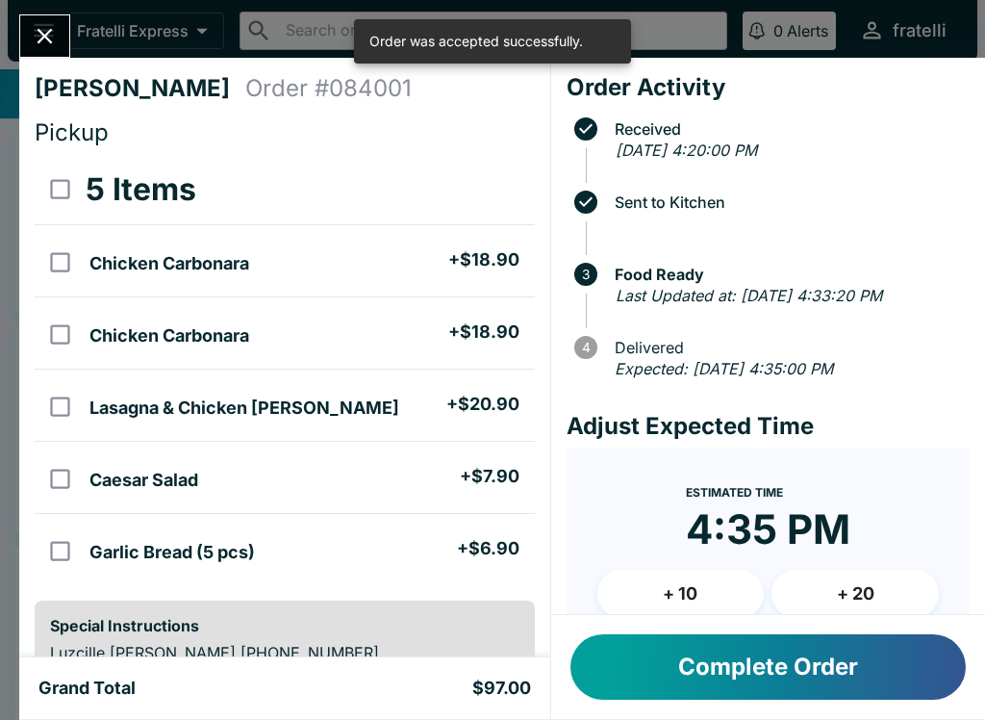
click at [802, 649] on button "Complete Order" at bounding box center [767, 666] width 395 height 65
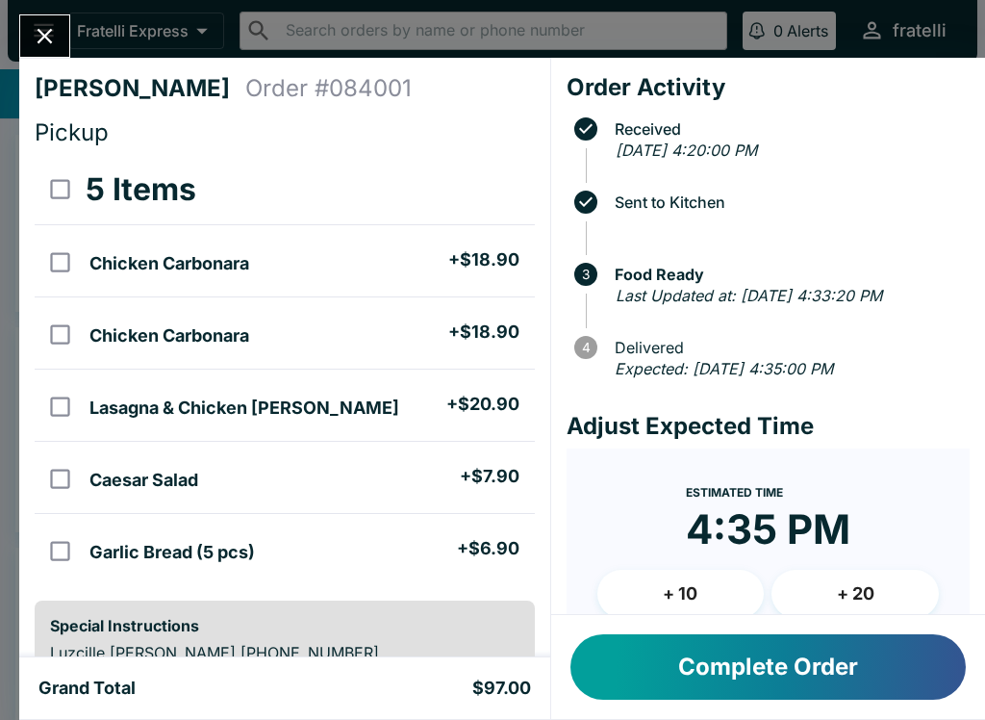
click at [720, 663] on button "Complete Order" at bounding box center [767, 666] width 395 height 65
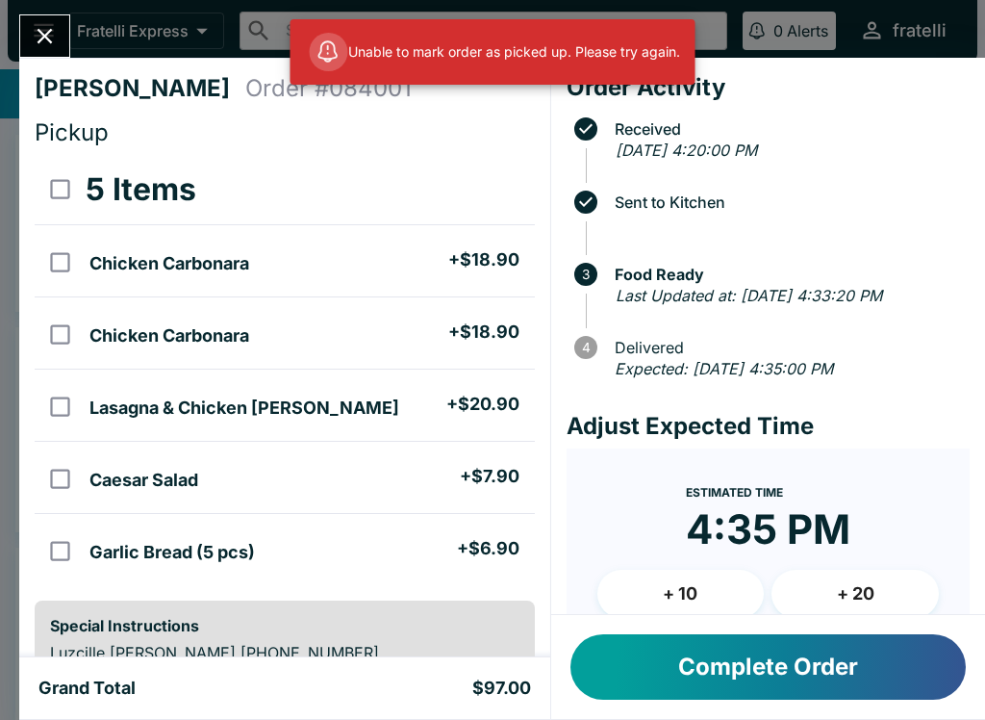
click at [64, 43] on button "Close" at bounding box center [44, 35] width 49 height 41
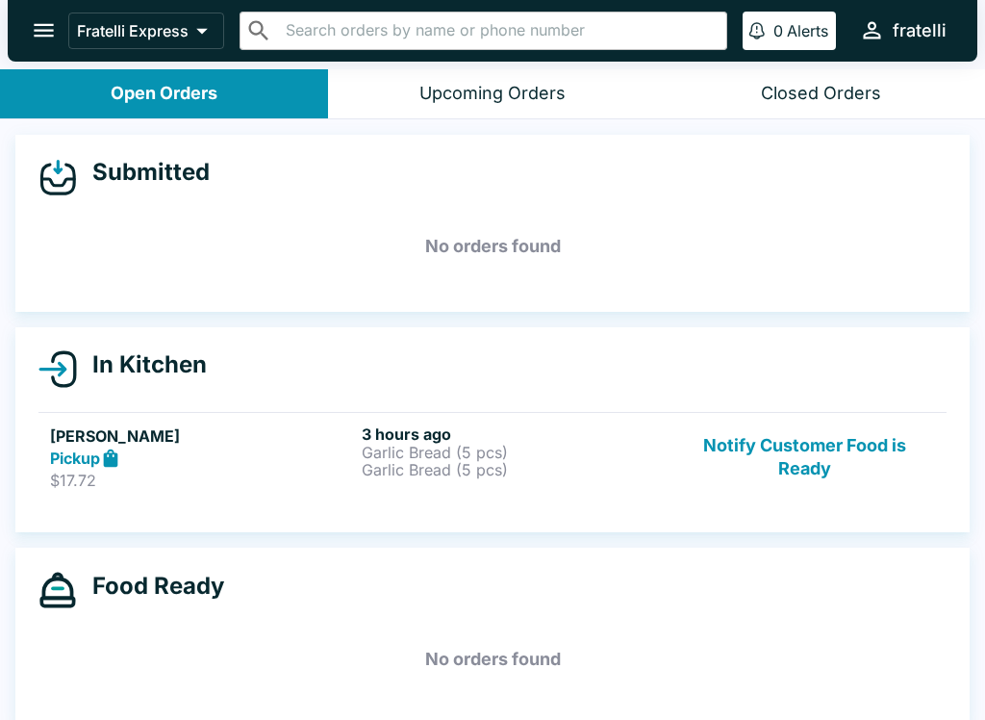
click at [492, 444] on p "Garlic Bread (5 pcs)" at bounding box center [514, 451] width 304 height 17
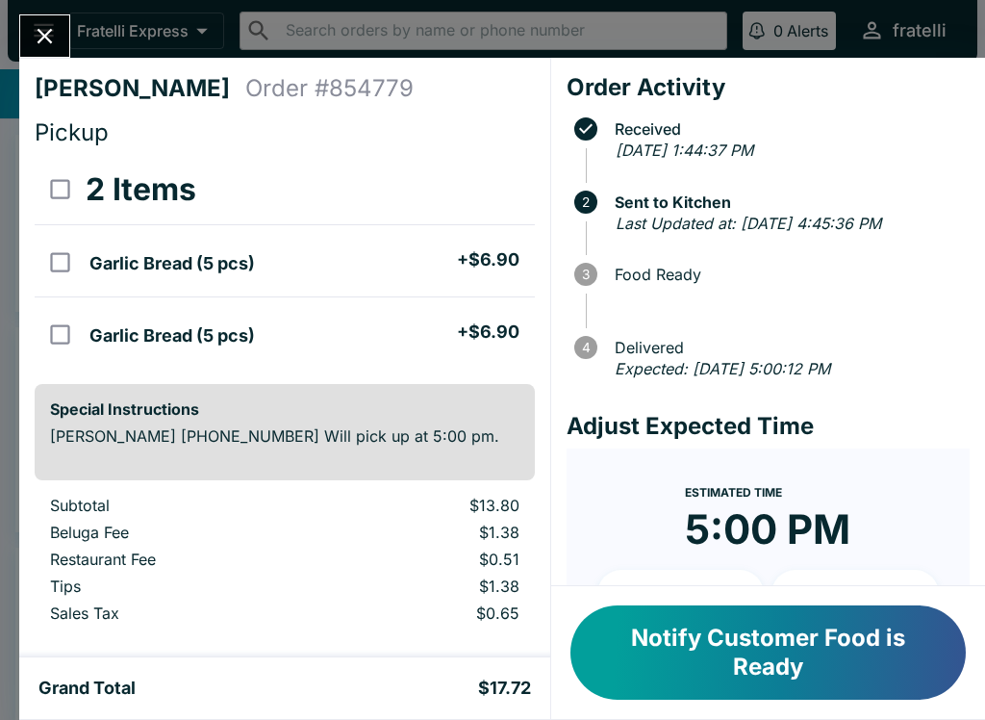
click at [761, 655] on button "Notify Customer Food is Ready" at bounding box center [767, 652] width 395 height 94
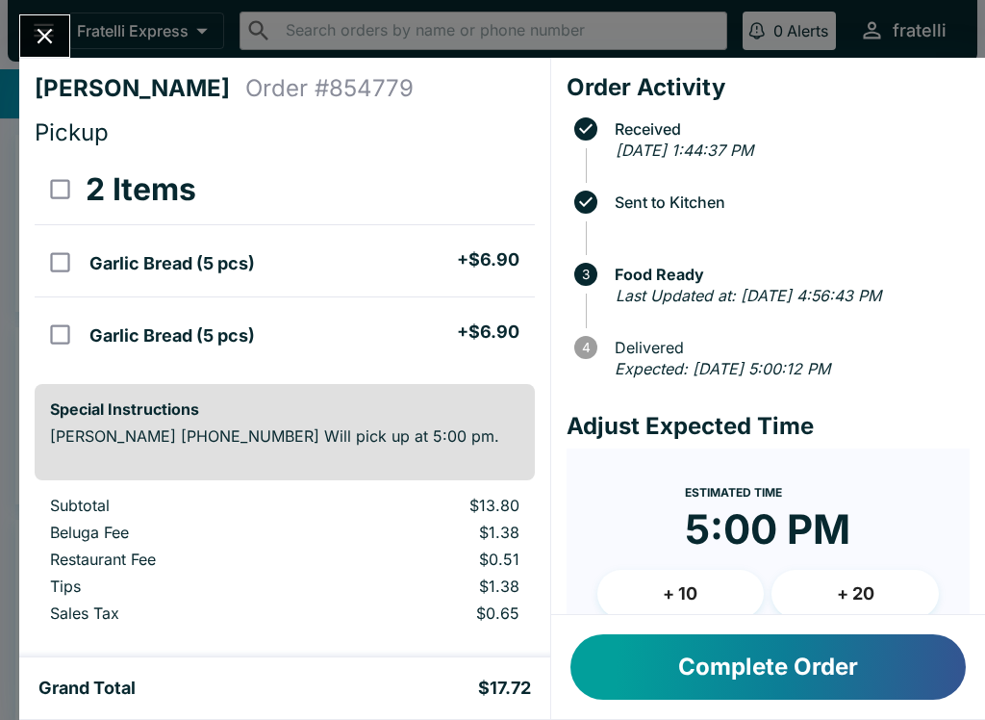
click at [767, 677] on button "Complete Order" at bounding box center [767, 666] width 395 height 65
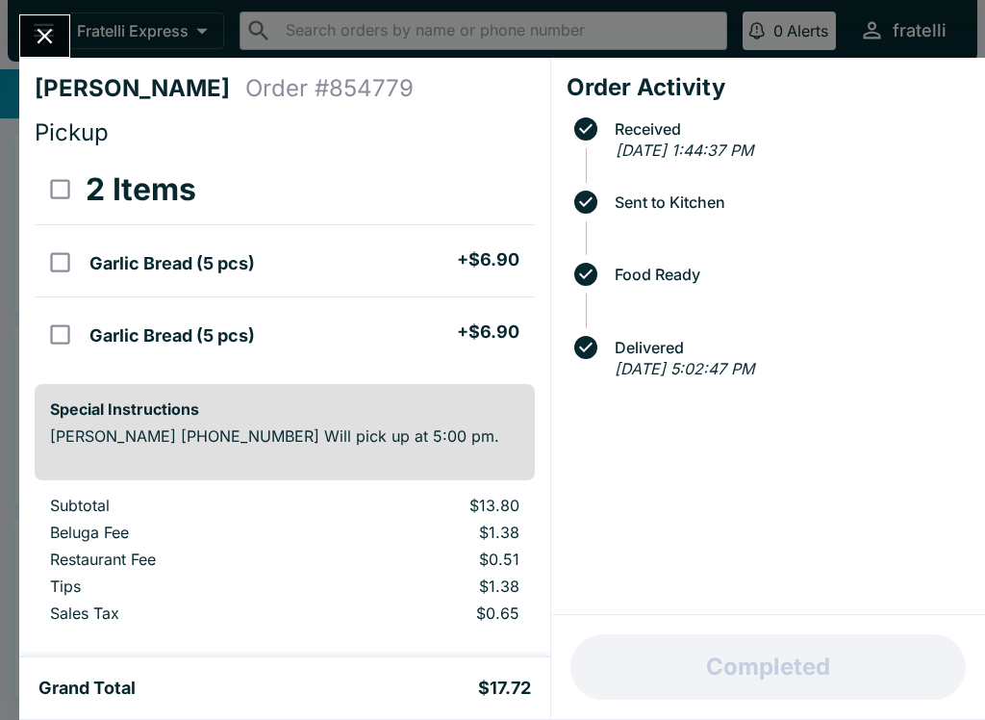
click at [57, 42] on icon "Close" at bounding box center [45, 36] width 26 height 26
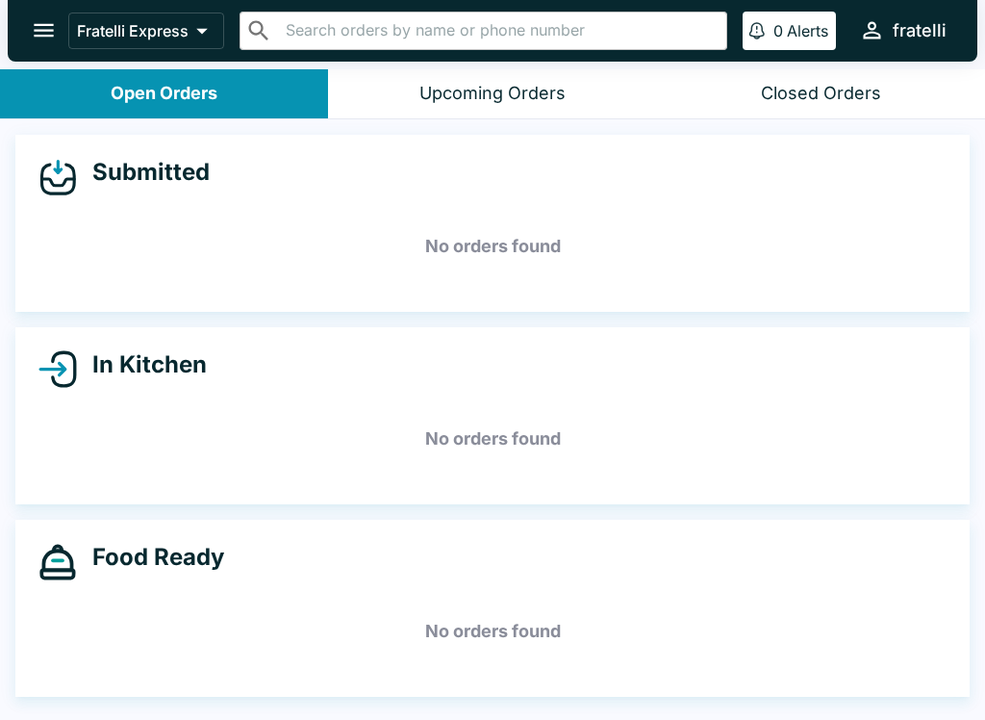
click at [754, 85] on button "Closed Orders" at bounding box center [821, 93] width 328 height 49
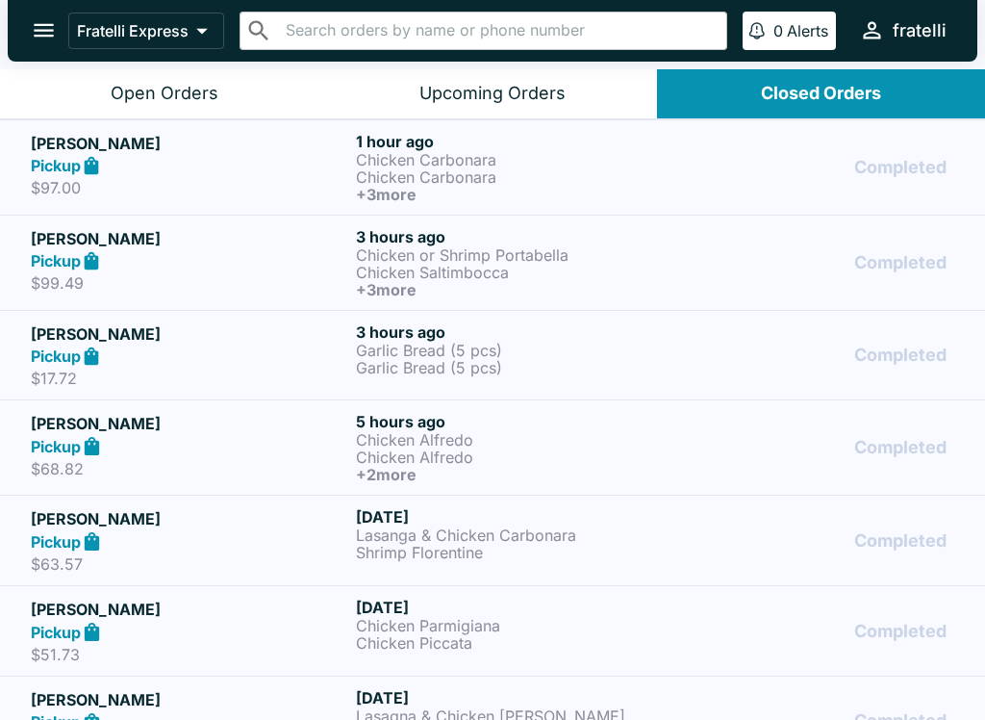
click at [45, 31] on icon "open drawer" at bounding box center [44, 30] width 20 height 13
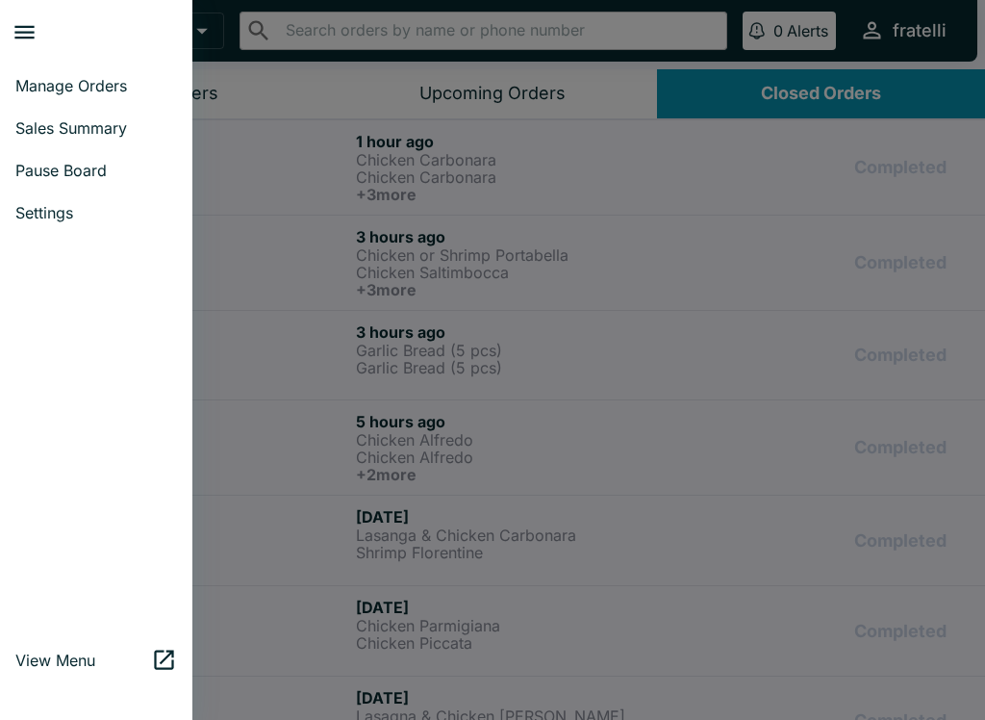
click at [97, 128] on span "Sales Summary" at bounding box center [96, 127] width 162 height 19
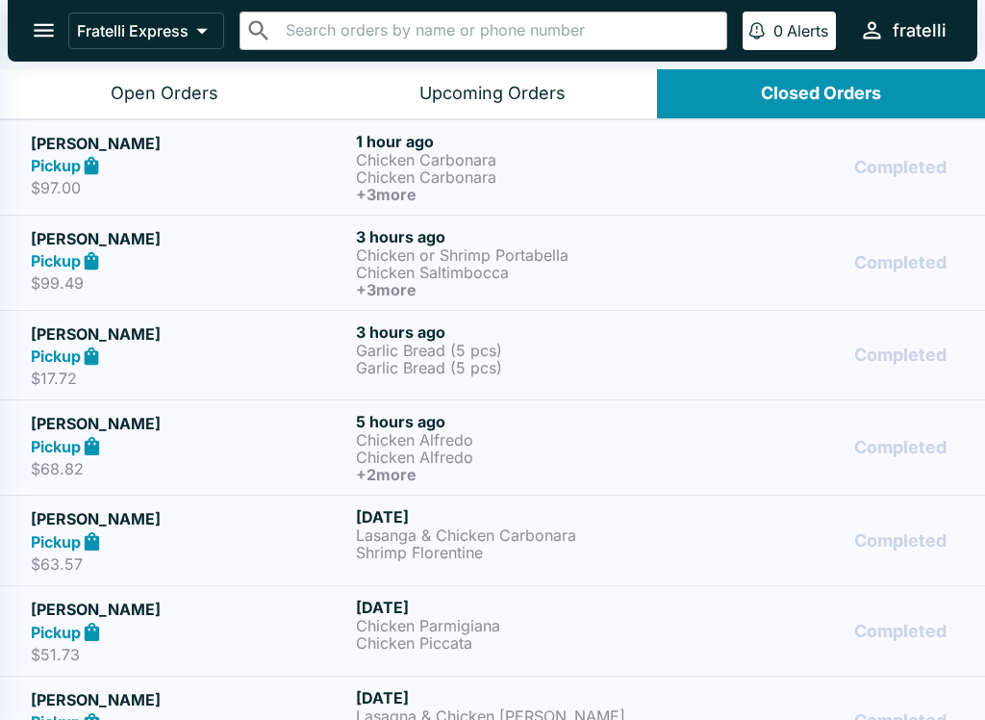
select select "03:00"
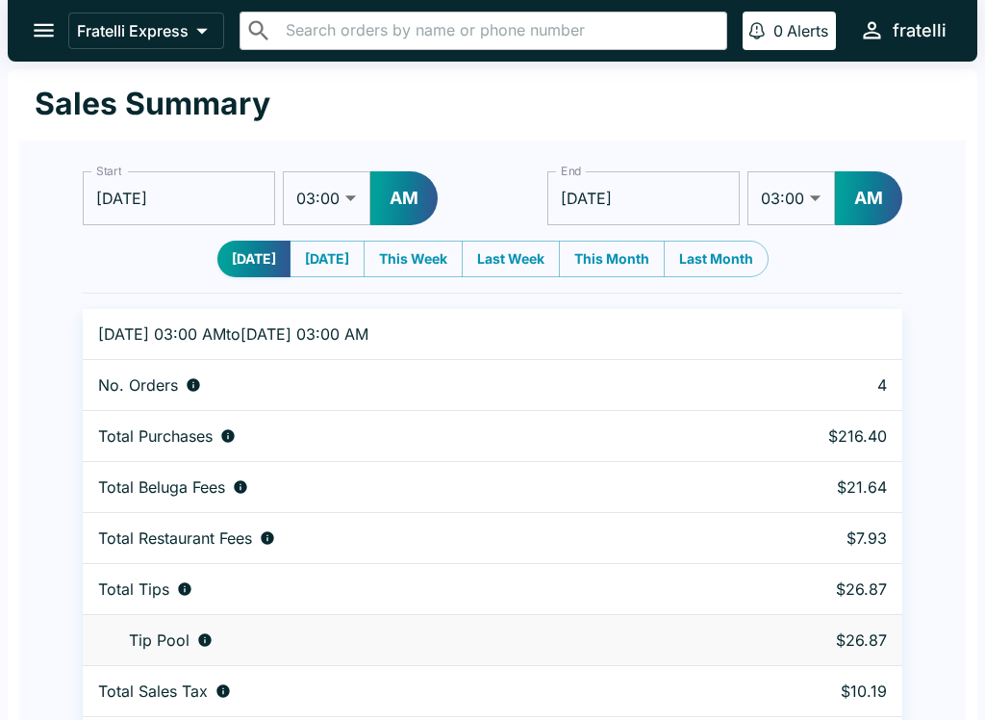
click at [57, 38] on icon "open drawer" at bounding box center [44, 30] width 26 height 26
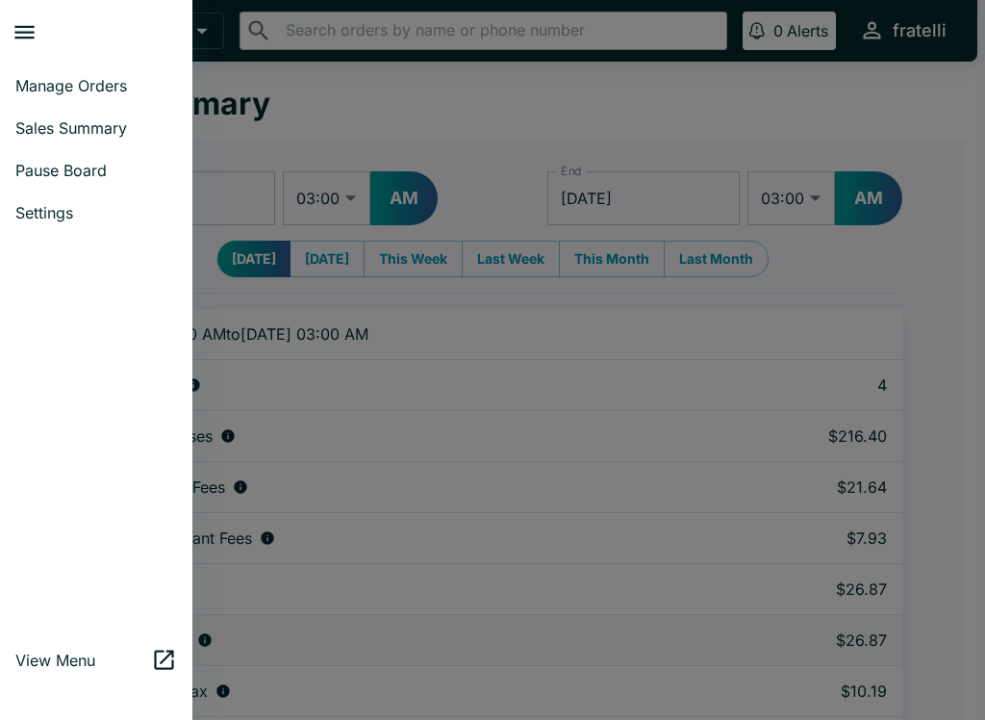
click at [88, 82] on span "Manage Orders" at bounding box center [96, 85] width 162 height 19
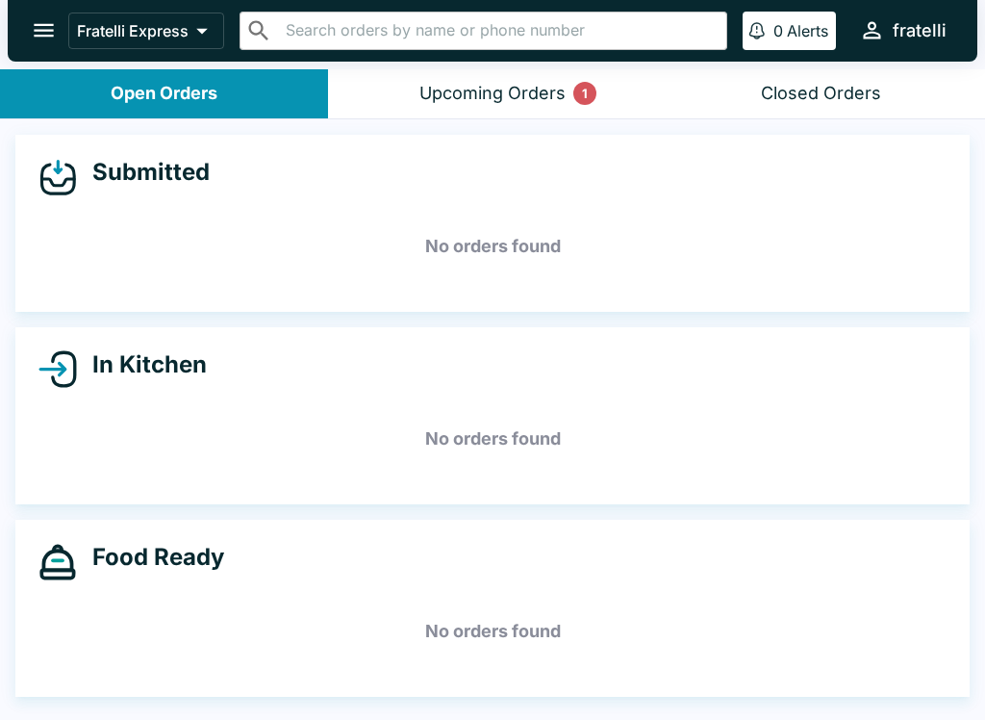
click at [540, 91] on div "Upcoming Orders 1" at bounding box center [492, 94] width 146 height 22
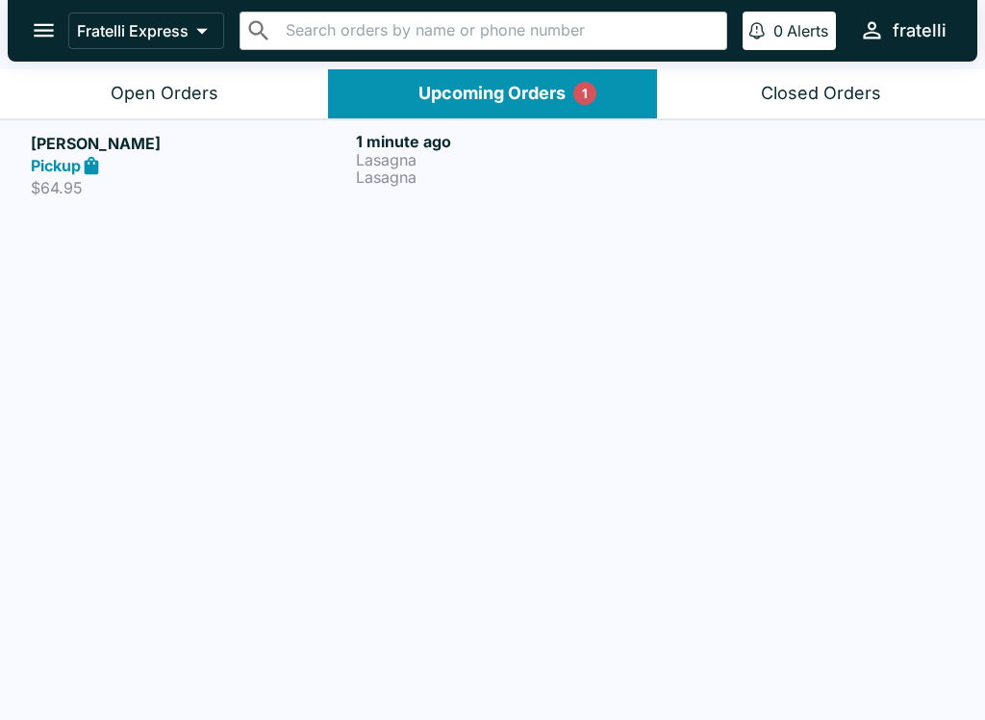
click at [165, 176] on div "[PERSON_NAME] Pickup $64.95" at bounding box center [189, 165] width 317 height 66
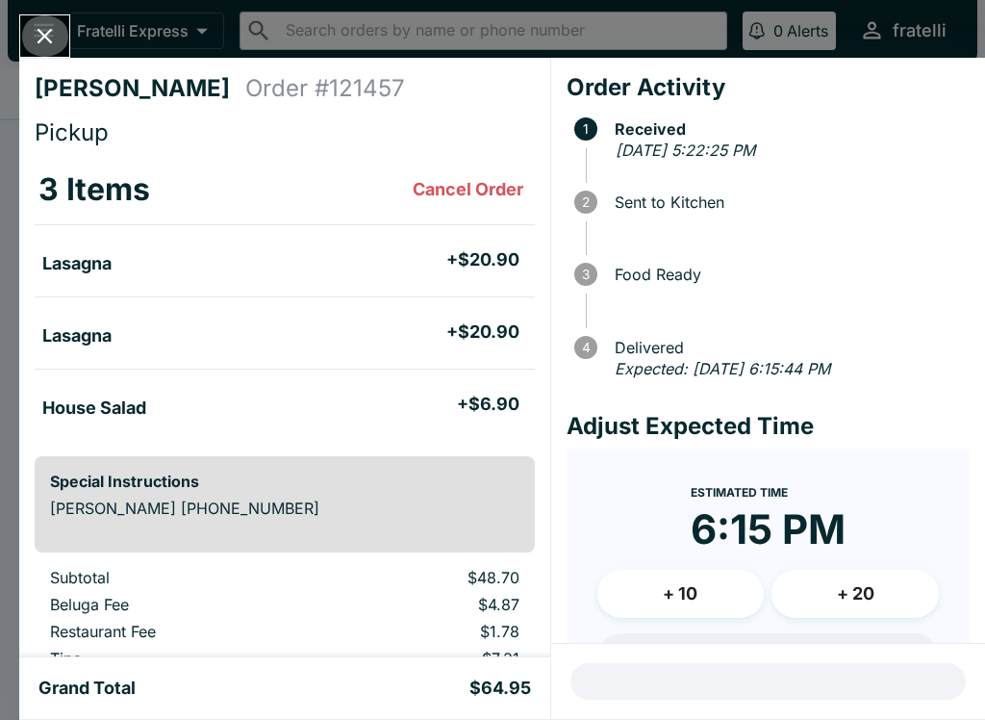
click at [57, 22] on button "Close" at bounding box center [44, 35] width 49 height 41
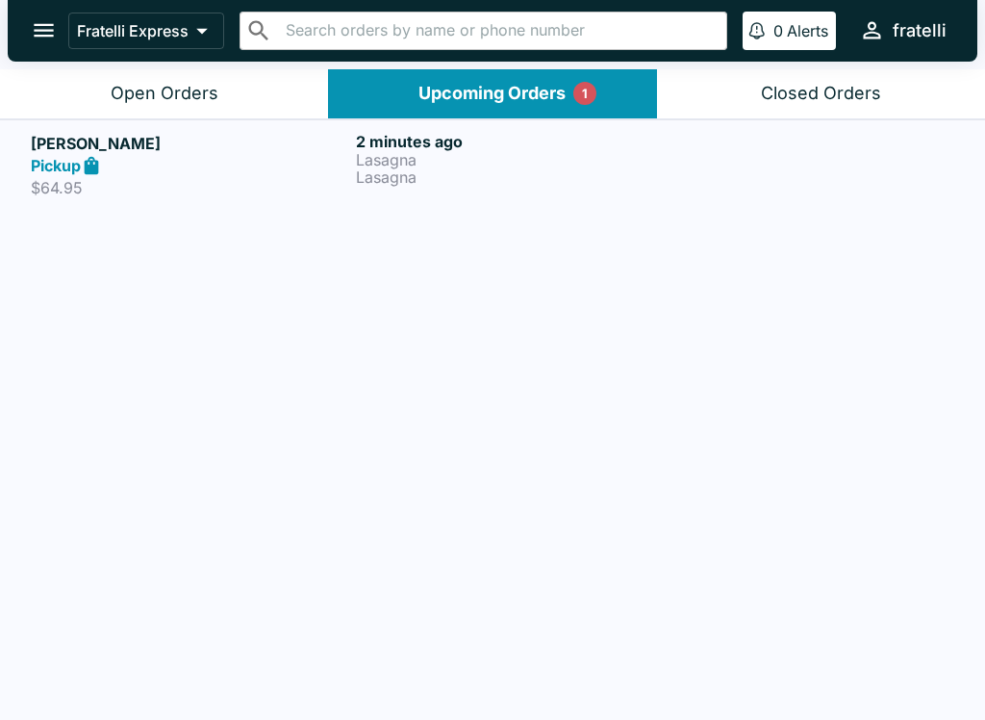
click at [80, 161] on strong "Pickup" at bounding box center [56, 165] width 50 height 19
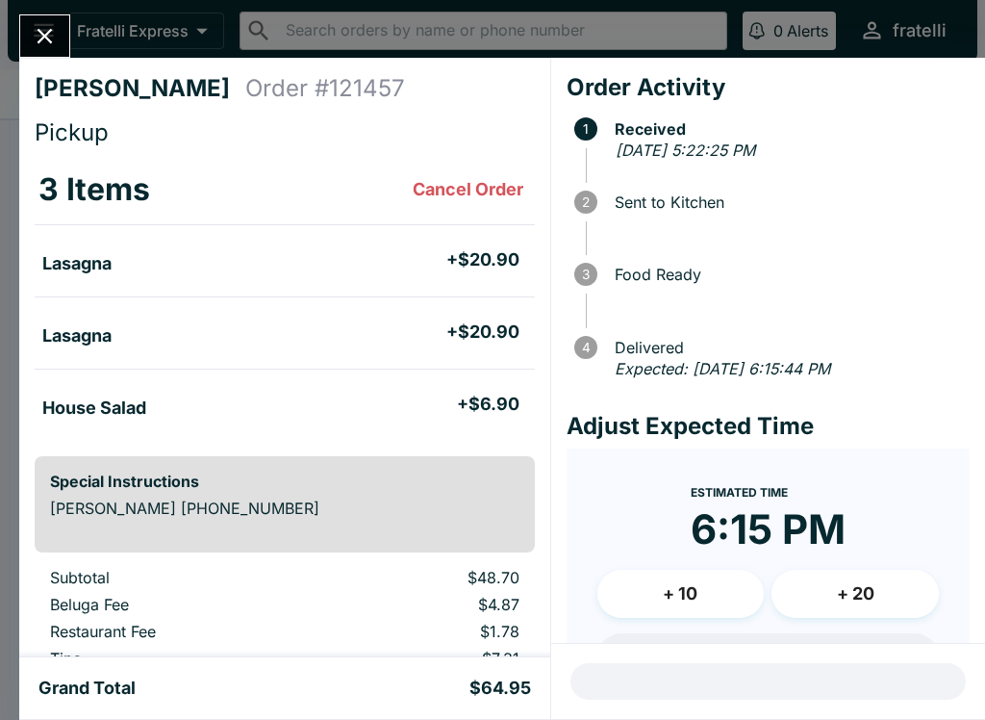
click at [42, 37] on icon "Close" at bounding box center [45, 36] width 26 height 26
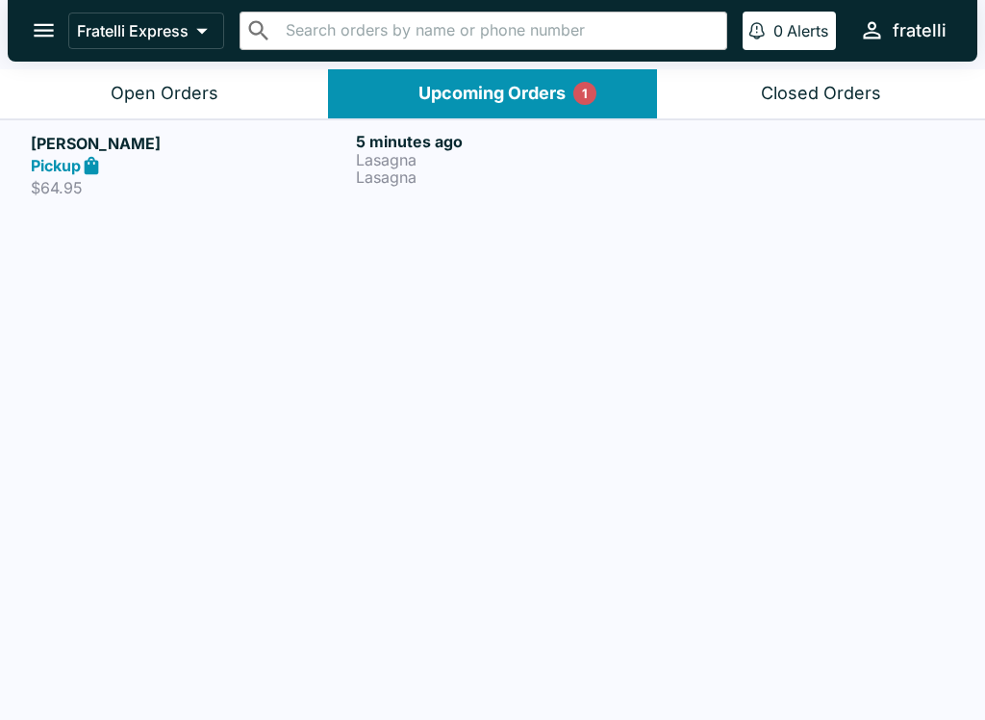
click at [85, 170] on icon at bounding box center [92, 166] width 22 height 22
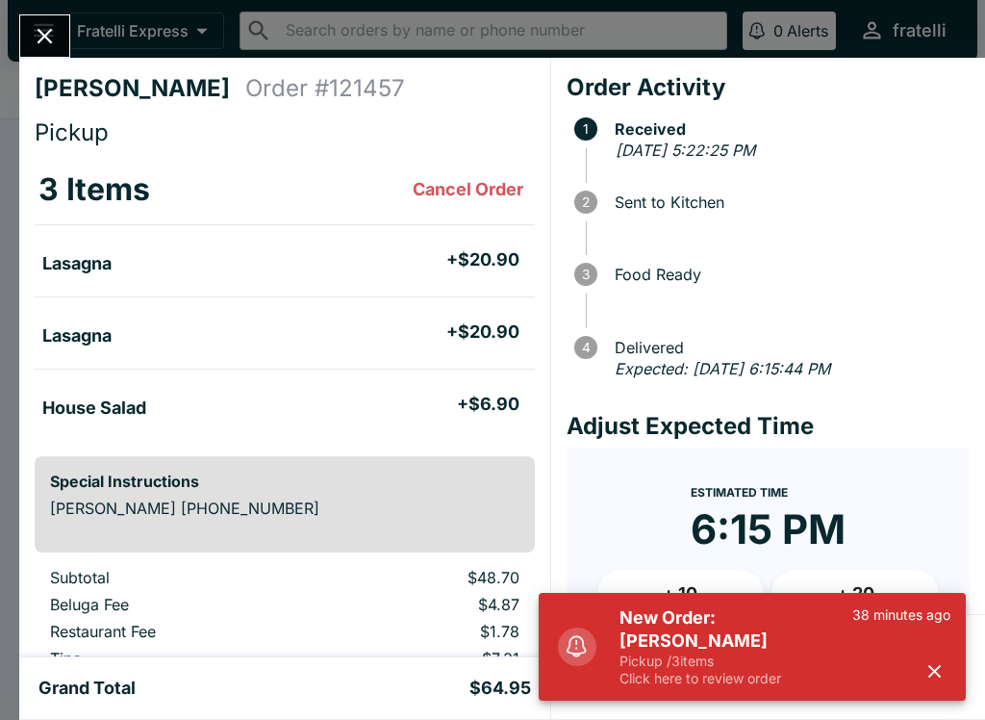
click at [716, 659] on p "Pickup / 3 items" at bounding box center [735, 660] width 233 height 17
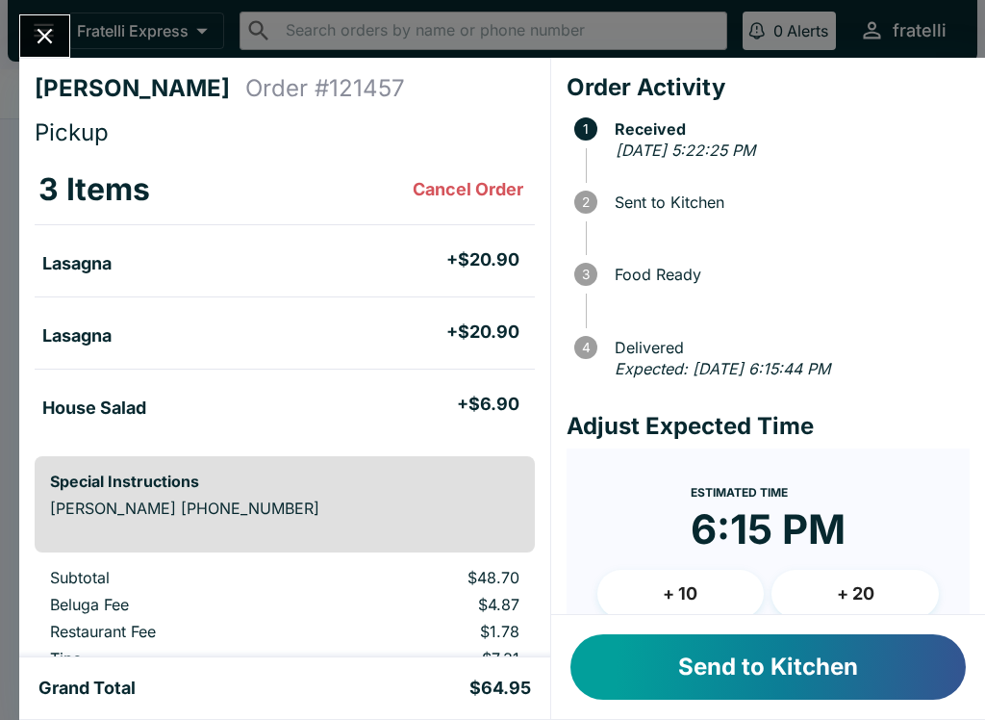
click at [735, 656] on button "Send to Kitchen" at bounding box center [767, 666] width 395 height 65
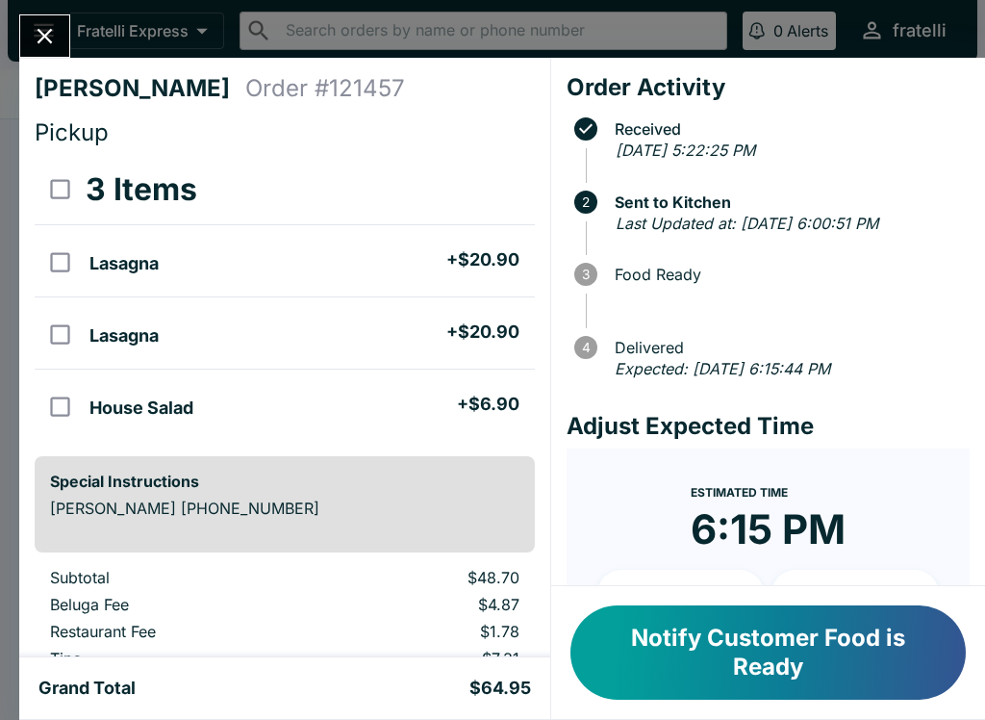
click at [49, 33] on icon "Close" at bounding box center [45, 36] width 15 height 15
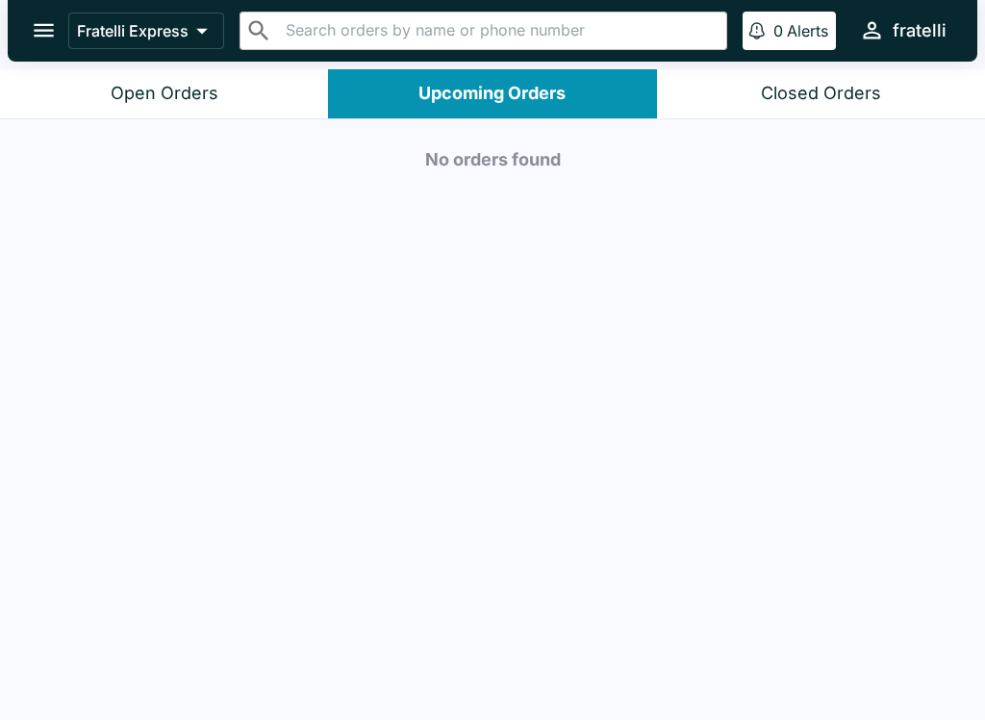
click at [172, 92] on div "Open Orders" at bounding box center [165, 94] width 108 height 22
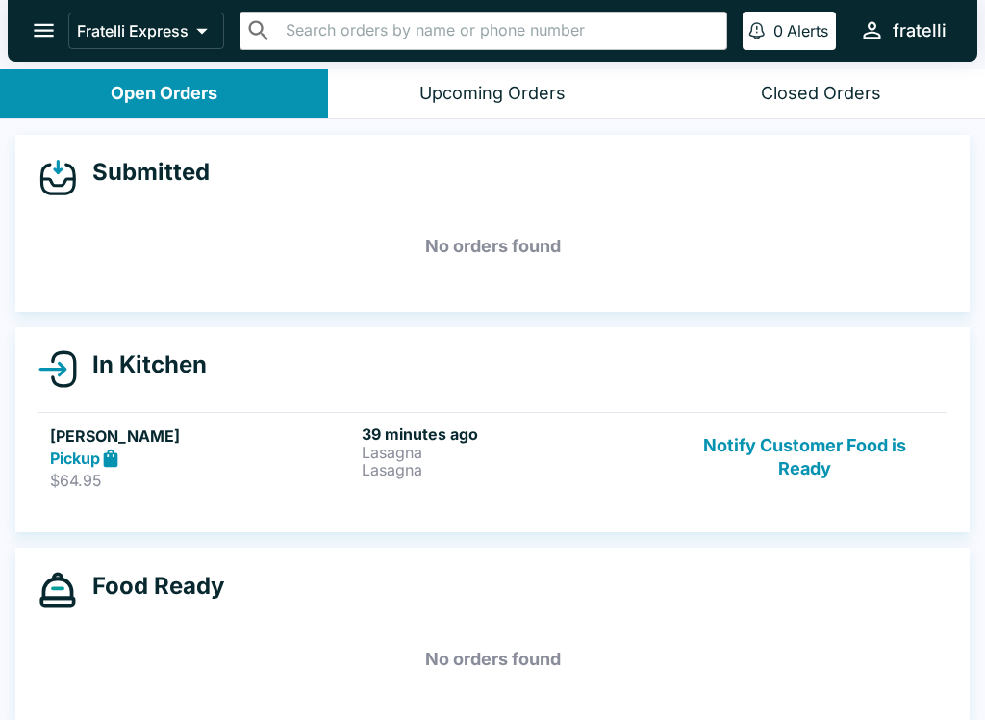
click at [529, 457] on p "Lasagna" at bounding box center [514, 451] width 304 height 17
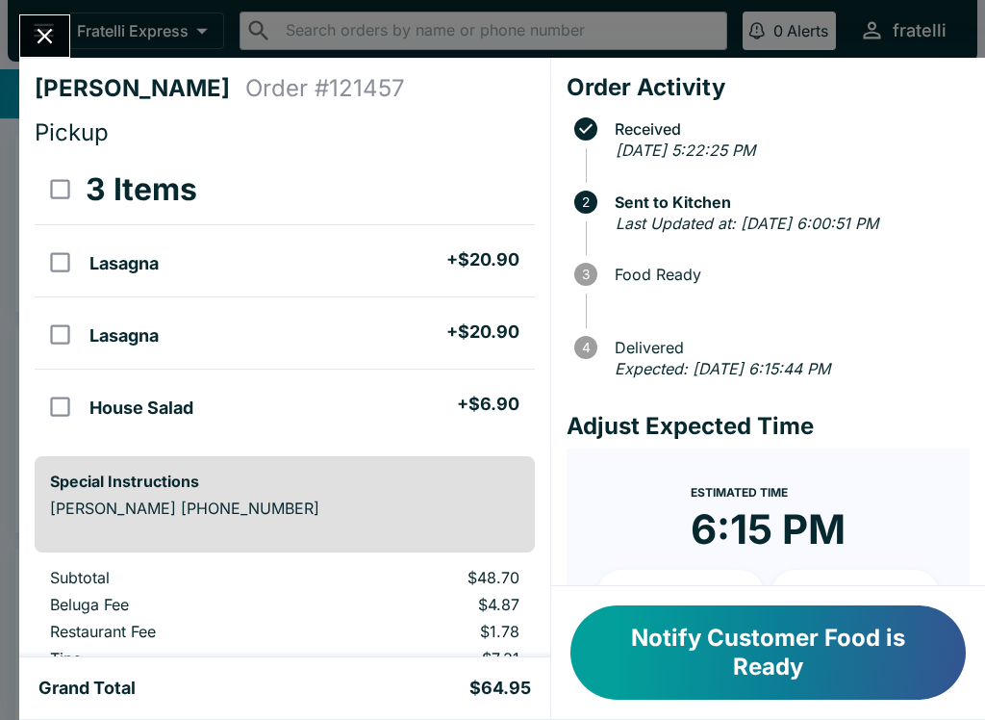
click at [67, 35] on button "Close" at bounding box center [44, 35] width 49 height 41
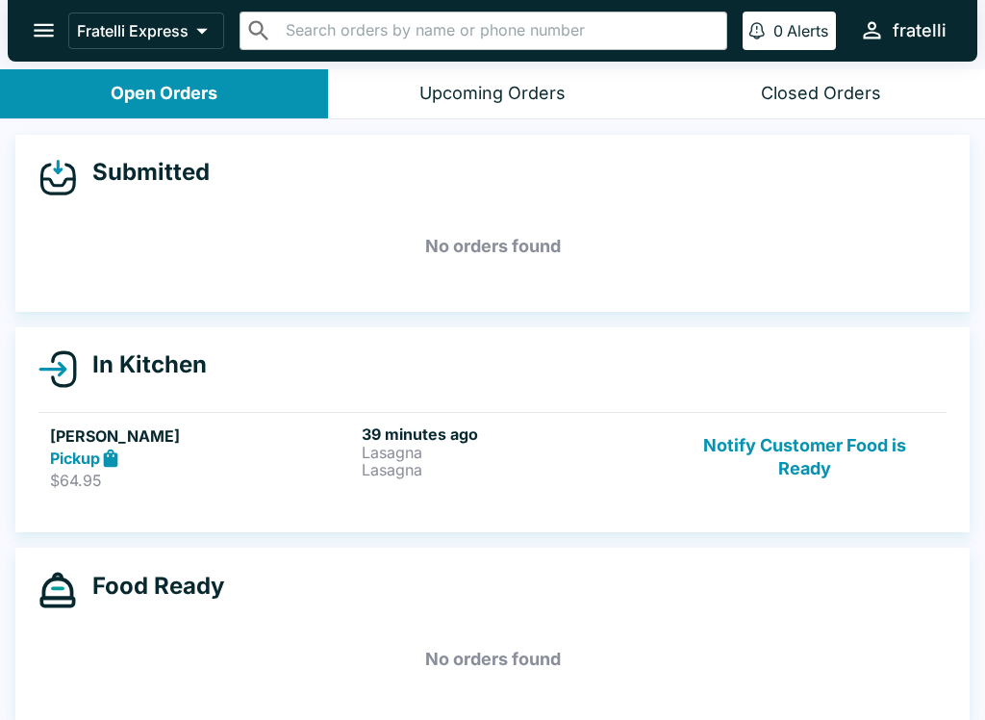
click at [25, 35] on button "open drawer" at bounding box center [43, 30] width 49 height 49
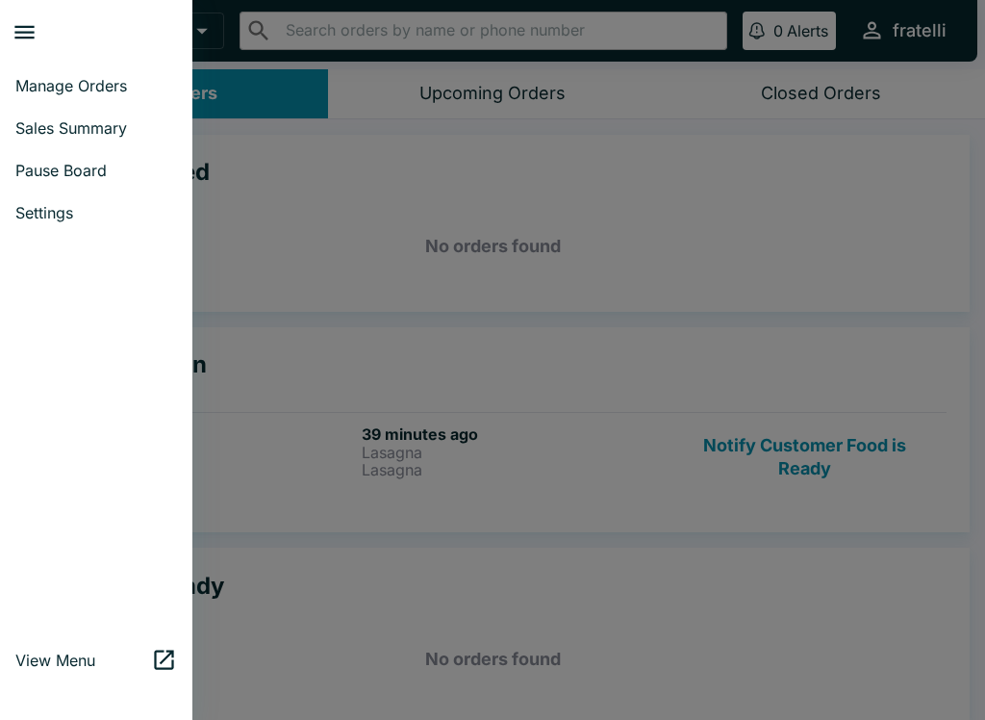
click at [88, 131] on span "Sales Summary" at bounding box center [96, 127] width 162 height 19
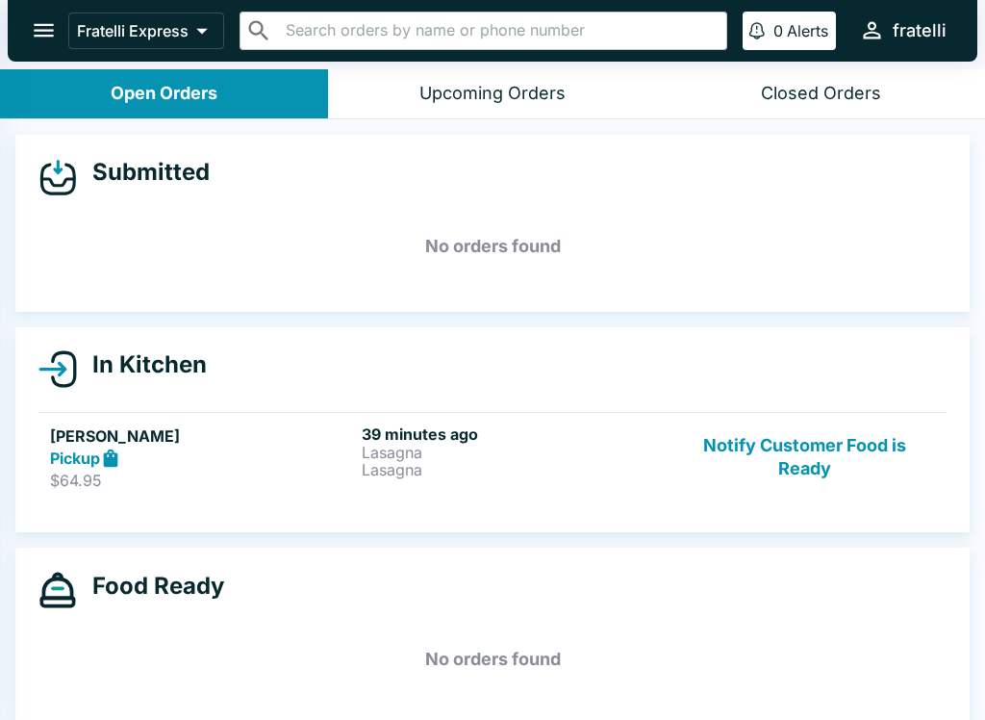
select select "03:00"
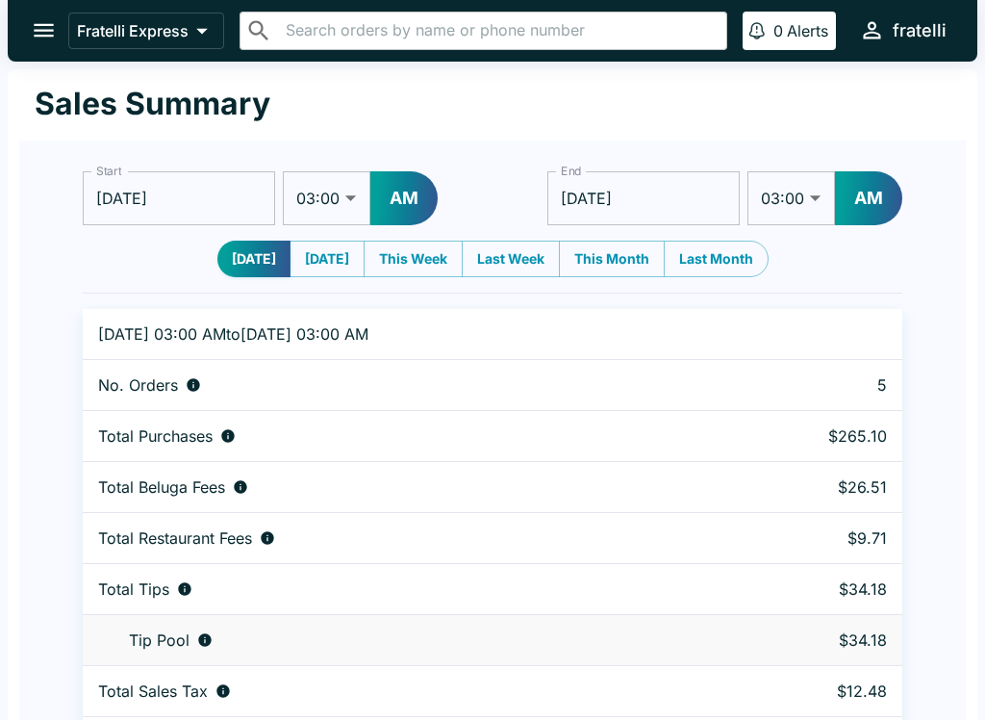
click at [55, 41] on icon "open drawer" at bounding box center [44, 30] width 26 height 26
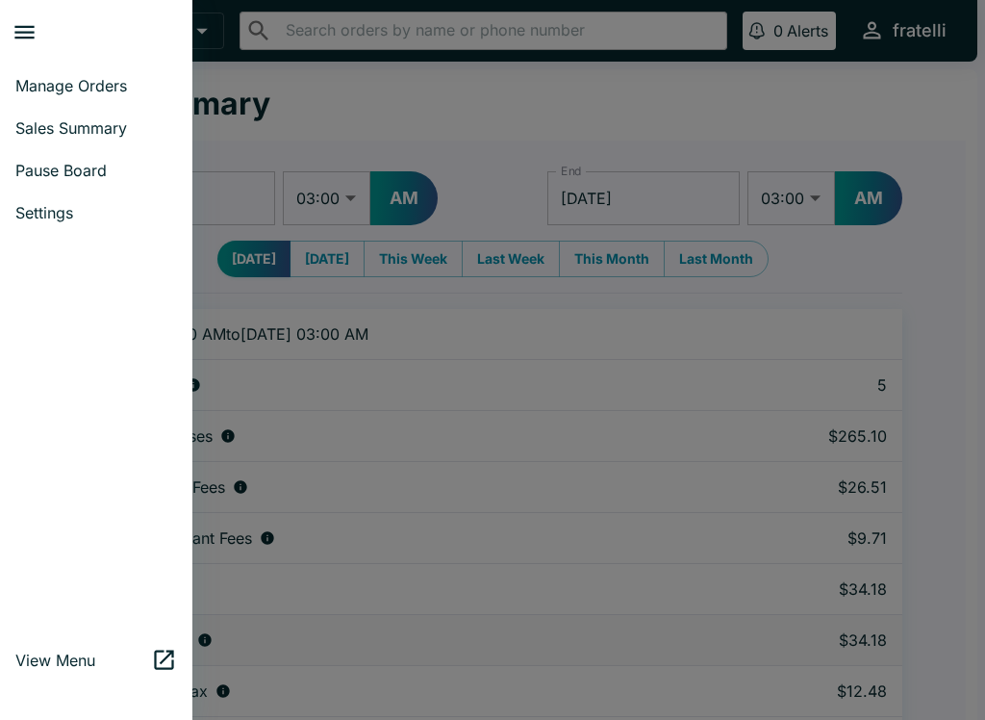
click at [90, 80] on span "Manage Orders" at bounding box center [96, 85] width 162 height 19
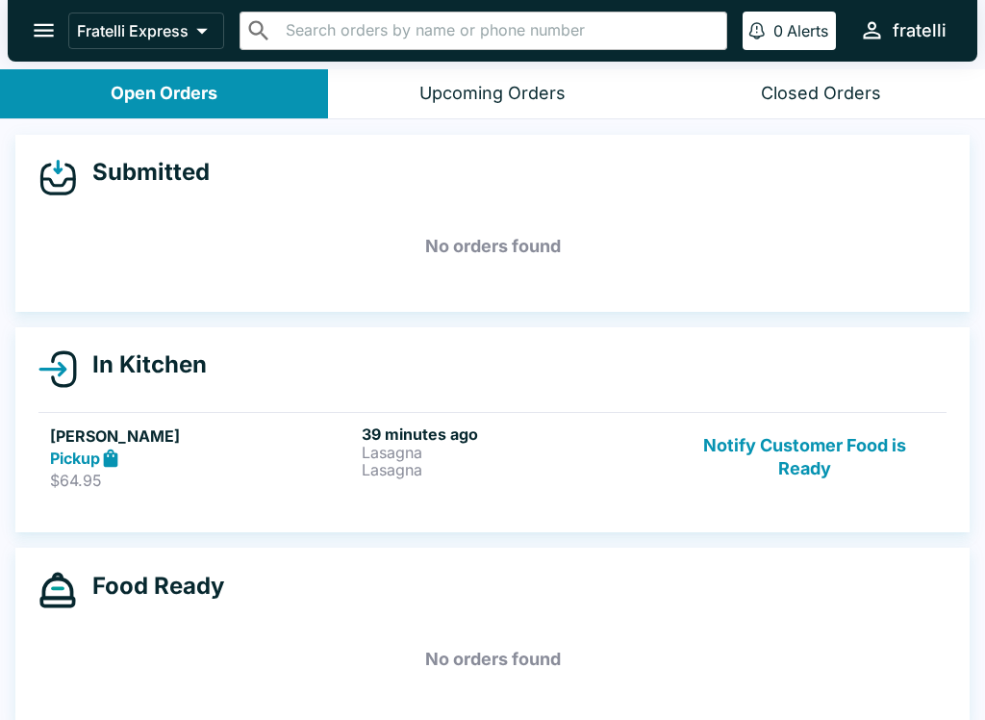
click at [564, 437] on h6 "39 minutes ago" at bounding box center [514, 433] width 304 height 19
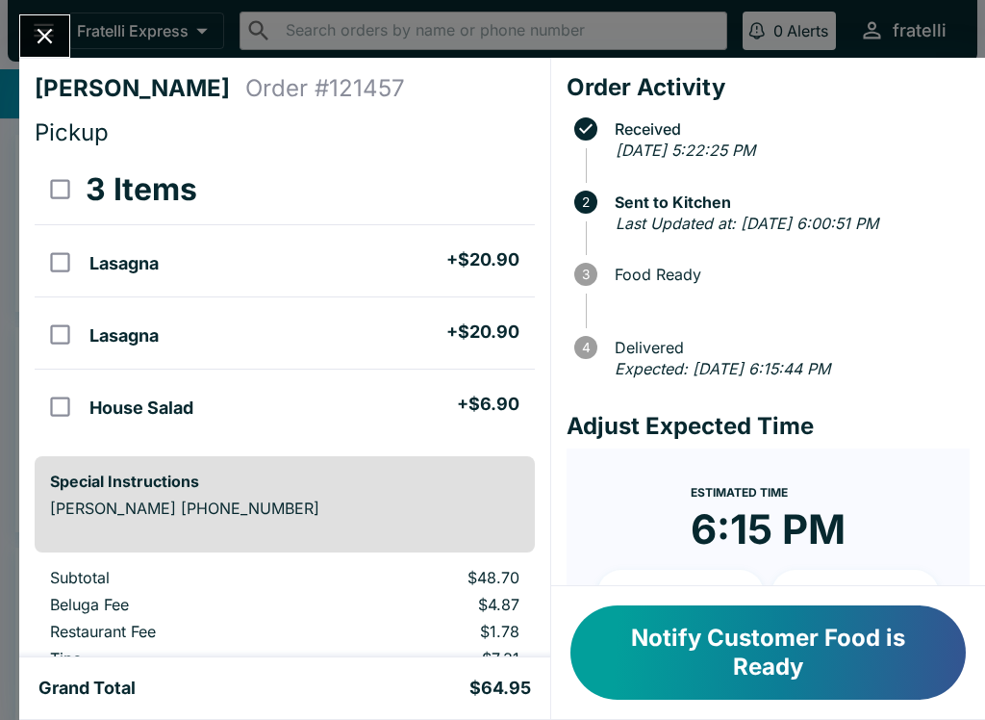
click at [780, 633] on button "Notify Customer Food is Ready" at bounding box center [767, 652] width 395 height 94
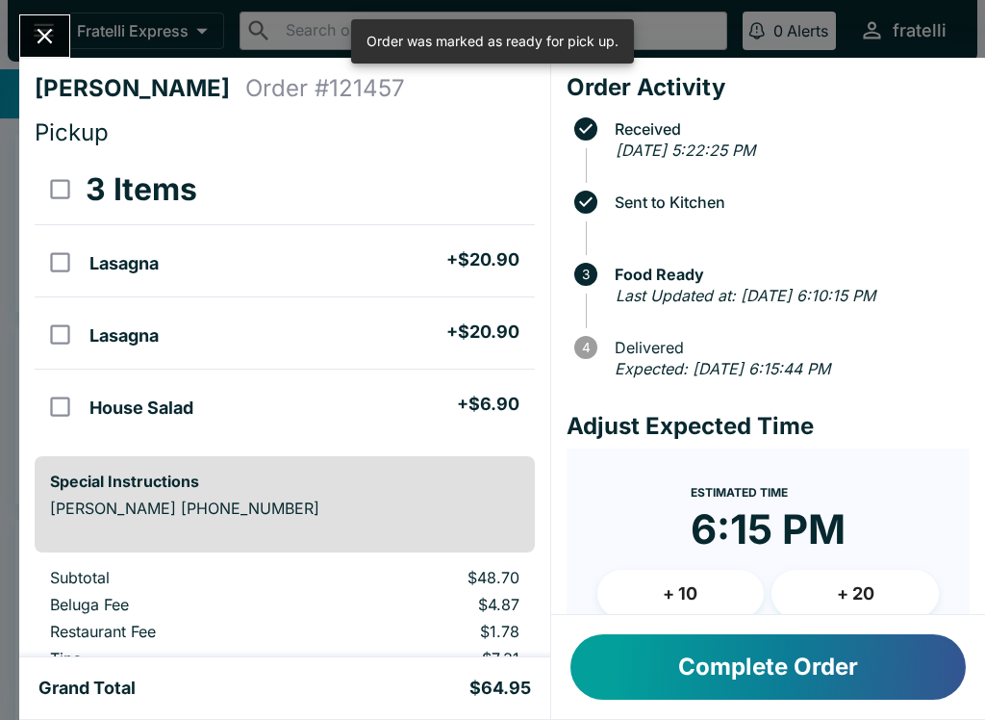
click at [733, 673] on button "Complete Order" at bounding box center [767, 666] width 395 height 65
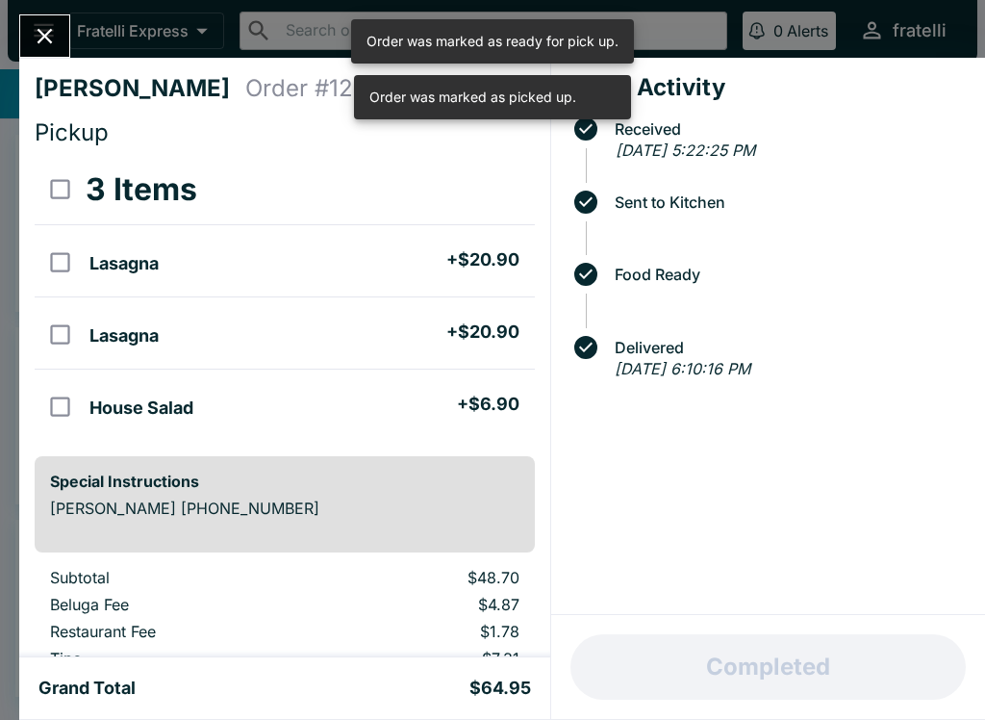
click at [51, 44] on icon "Close" at bounding box center [45, 36] width 26 height 26
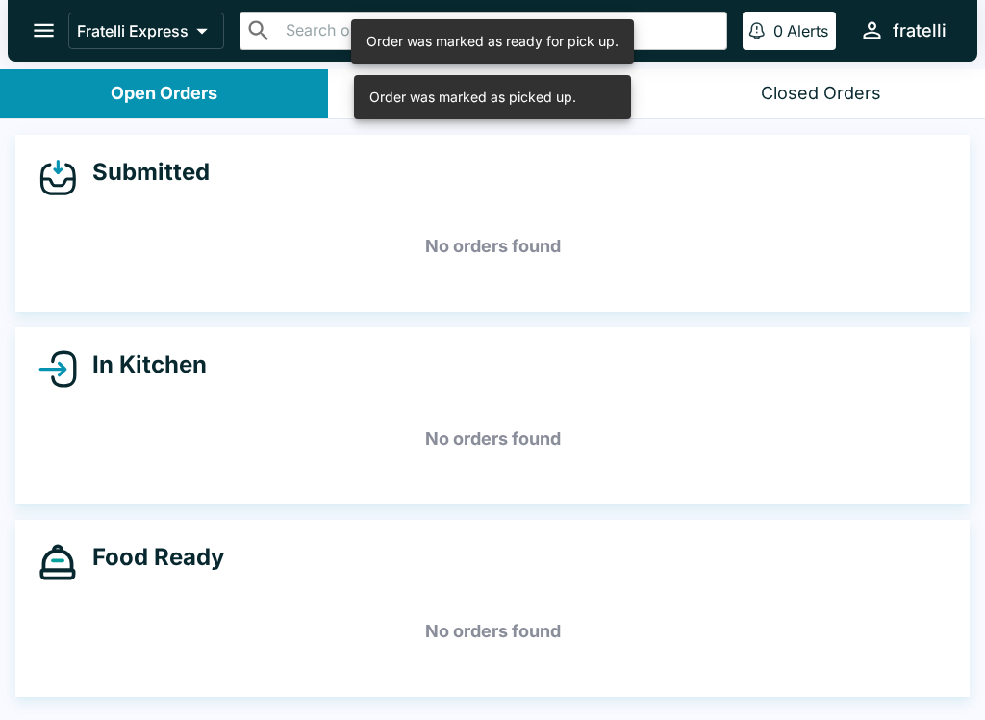
scroll to position [3, 0]
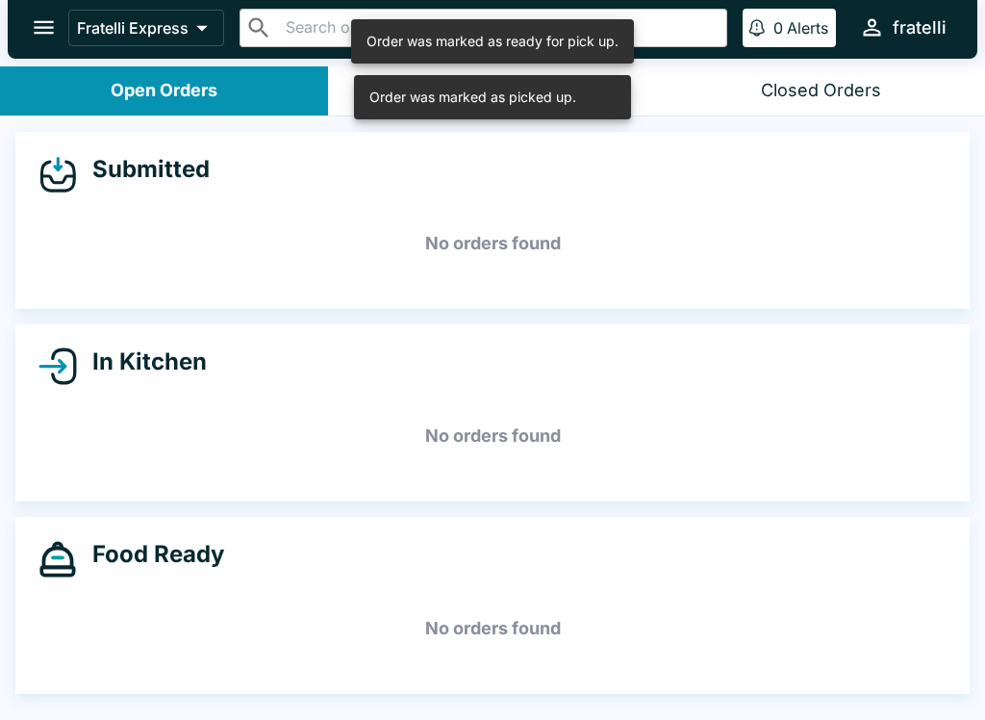
click at [799, 77] on button "Closed Orders" at bounding box center [821, 90] width 328 height 49
